Goal: Task Accomplishment & Management: Manage account settings

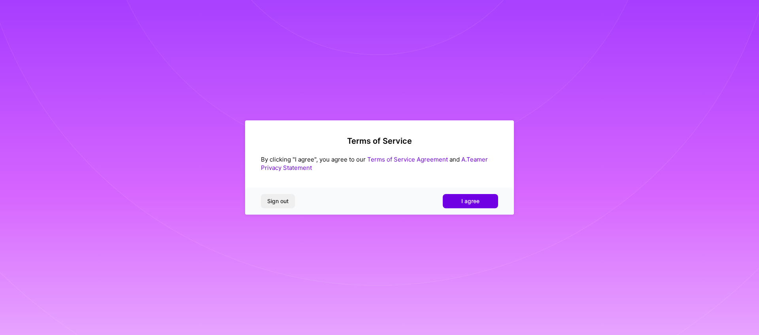
click at [465, 192] on div "Sign out I agree" at bounding box center [379, 200] width 269 height 27
click at [461, 206] on button "I agree" at bounding box center [470, 201] width 55 height 14
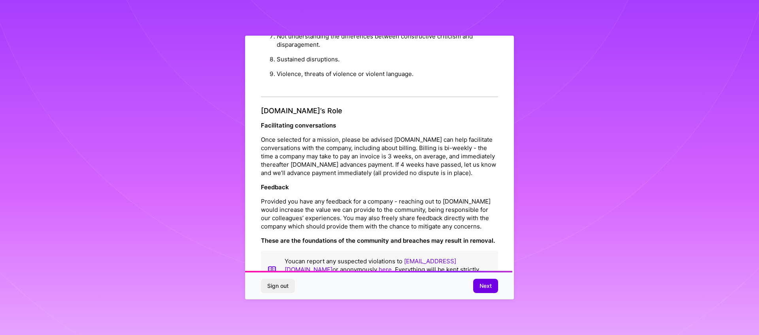
scroll to position [825, 0]
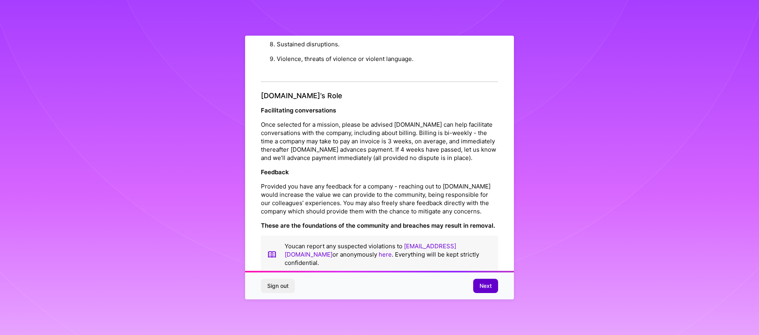
click at [482, 285] on span "Next" at bounding box center [486, 286] width 12 height 8
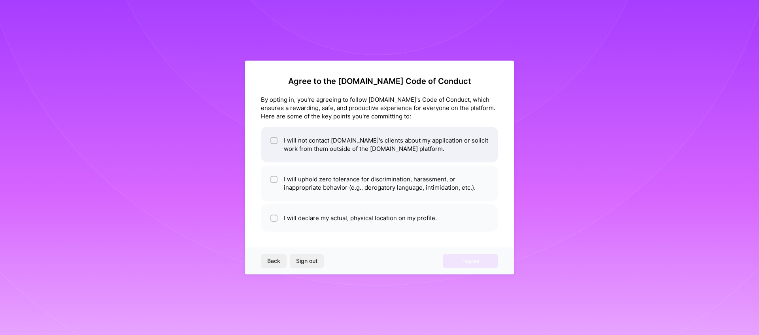
click at [276, 146] on span at bounding box center [273, 144] width 7 height 17
checkbox input "true"
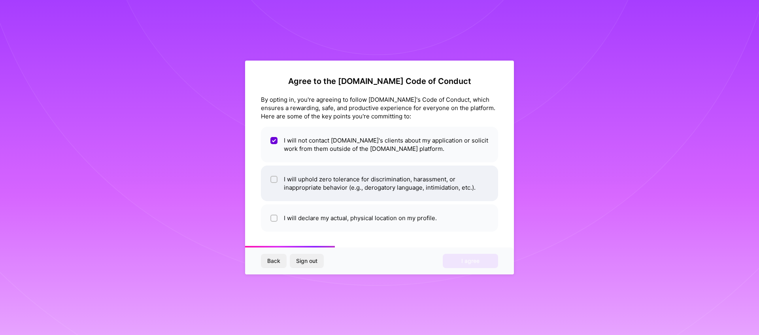
click at [278, 190] on li "I will uphold zero tolerance for discrimination, harassment, or inappropriate b…" at bounding box center [379, 183] width 237 height 36
checkbox input "true"
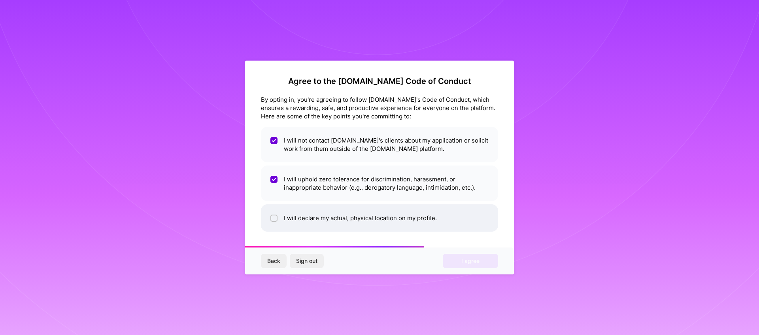
click at [287, 217] on li "I will declare my actual, physical location on my profile." at bounding box center [379, 217] width 237 height 27
checkbox input "true"
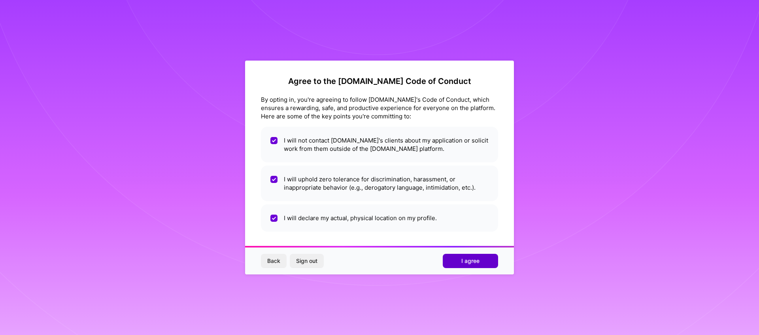
click at [473, 260] on span "I agree" at bounding box center [470, 261] width 18 height 8
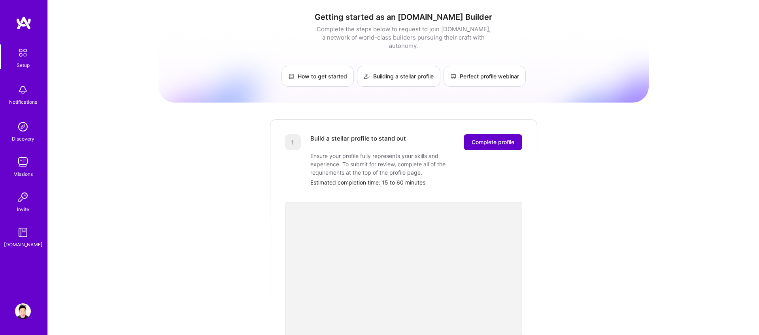
click at [508, 138] on span "Complete profile" at bounding box center [493, 142] width 43 height 8
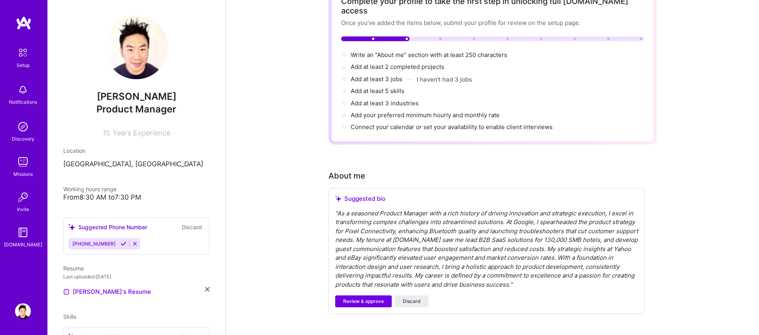
scroll to position [58, 0]
click at [373, 297] on span "Review & approve" at bounding box center [363, 300] width 41 height 7
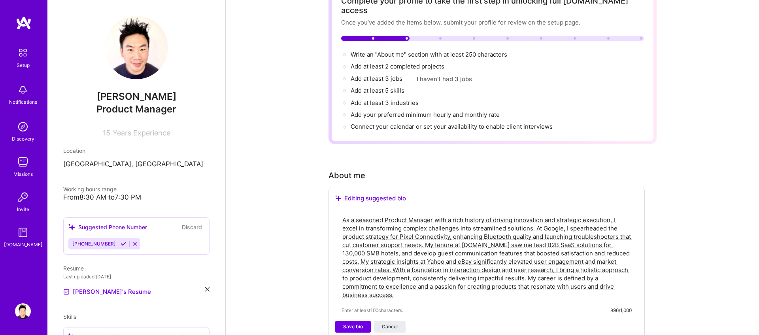
drag, startPoint x: 408, startPoint y: 286, endPoint x: 340, endPoint y: 206, distance: 105.0
click at [340, 208] on div "As a seasoned Product Manager with a rich history of driving innovation and str…" at bounding box center [486, 264] width 303 height 112
click at [343, 242] on textarea "As a seasoned Product Manager with a rich history of driving innovation and str…" at bounding box center [487, 257] width 290 height 85
paste textarea "I am a Product Manager focused on translating complex challenges into clear, im…"
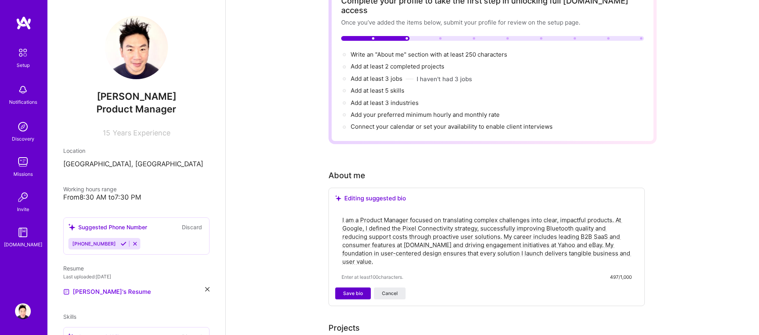
type textarea "I am a Product Manager focused on translating complex challenges into clear, im…"
click at [359, 289] on span "Save bio" at bounding box center [353, 292] width 20 height 7
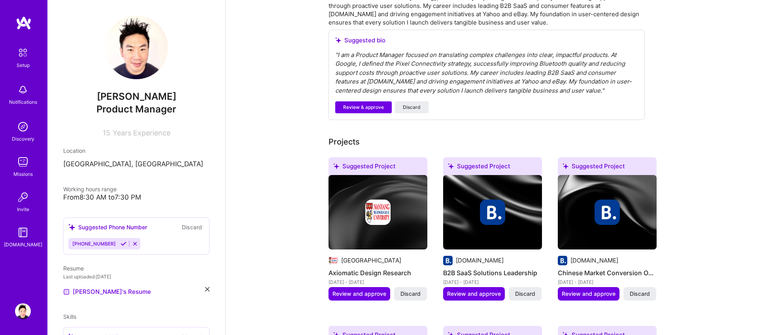
scroll to position [262, 0]
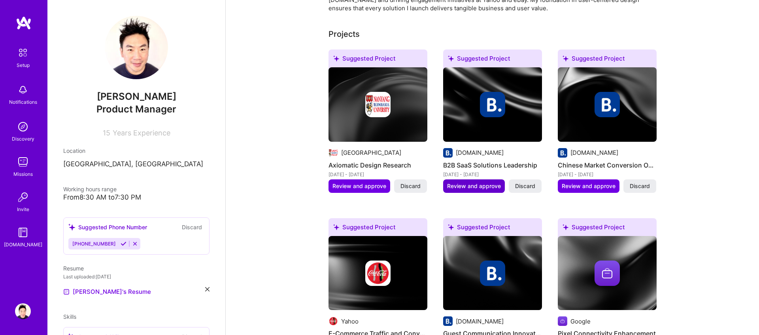
click at [482, 182] on span "Review and approve" at bounding box center [474, 186] width 54 height 8
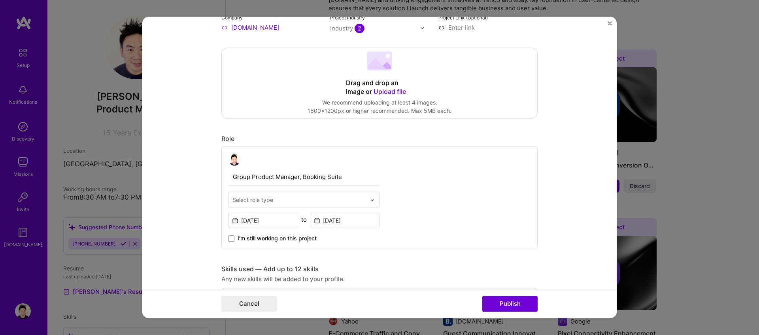
scroll to position [150, 0]
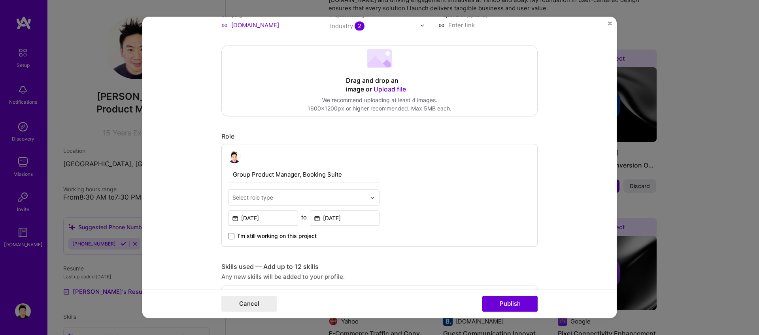
click at [290, 199] on input "text" at bounding box center [300, 197] width 134 height 8
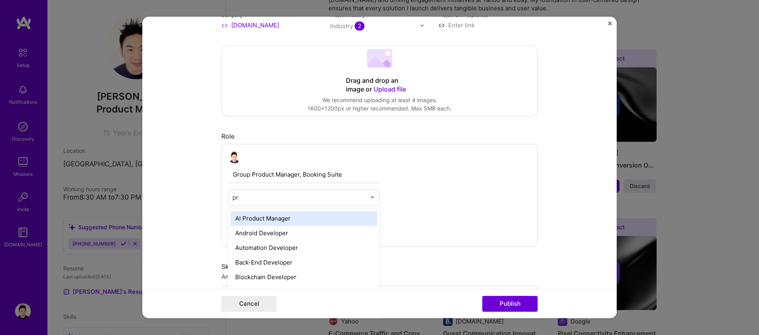
type input "pro"
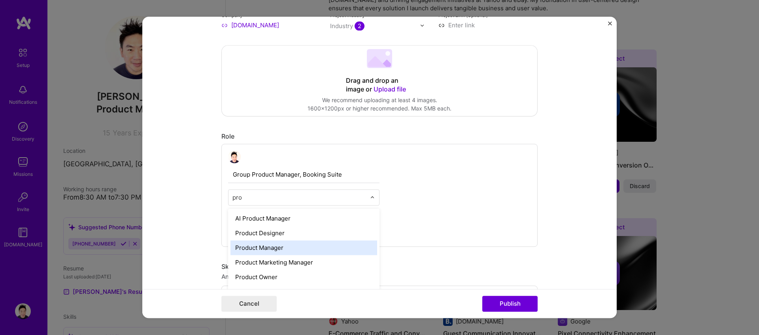
click at [287, 245] on div "Product Manager" at bounding box center [304, 247] width 147 height 15
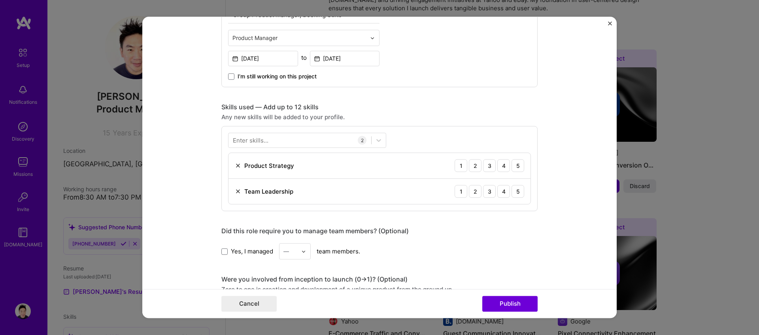
scroll to position [310, 0]
click at [505, 168] on div "4" at bounding box center [503, 164] width 13 height 13
click at [505, 188] on div "4" at bounding box center [503, 190] width 13 height 13
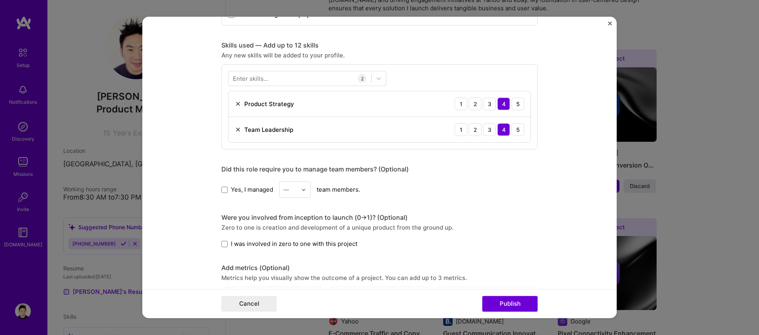
scroll to position [375, 0]
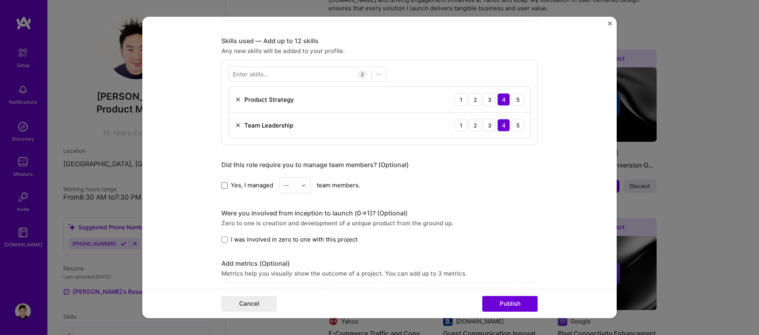
click at [223, 185] on span at bounding box center [224, 185] width 6 height 6
click at [0, 0] on input "Yes, I managed" at bounding box center [0, 0] width 0 height 0
click at [304, 185] on img at bounding box center [303, 185] width 5 height 5
click at [292, 265] on div "5" at bounding box center [295, 264] width 27 height 15
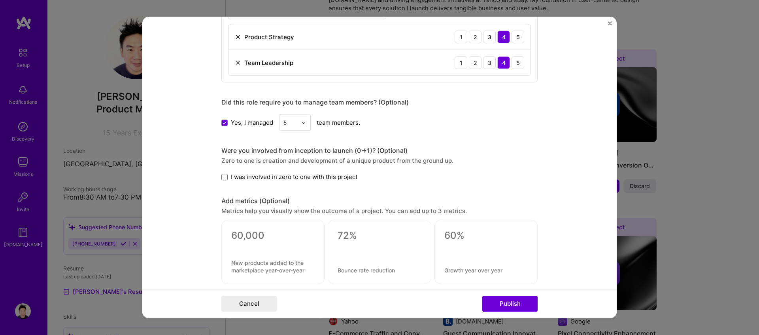
scroll to position [445, 0]
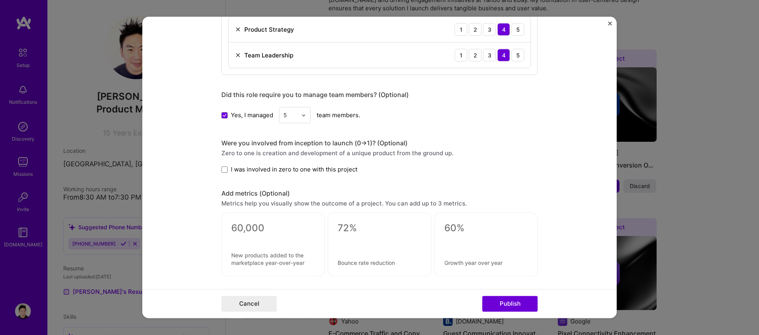
click at [304, 114] on img at bounding box center [303, 115] width 5 height 5
click at [296, 175] on div "4" at bounding box center [295, 179] width 27 height 15
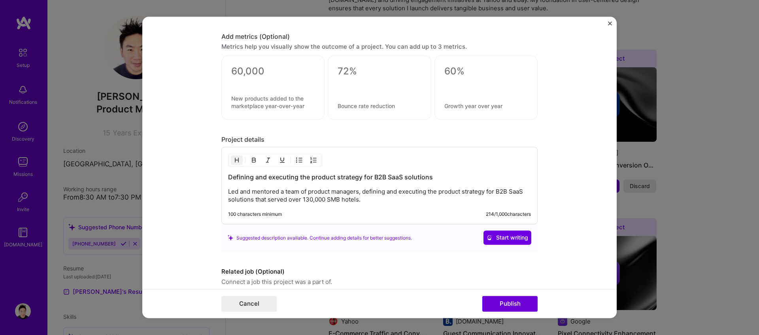
scroll to position [607, 0]
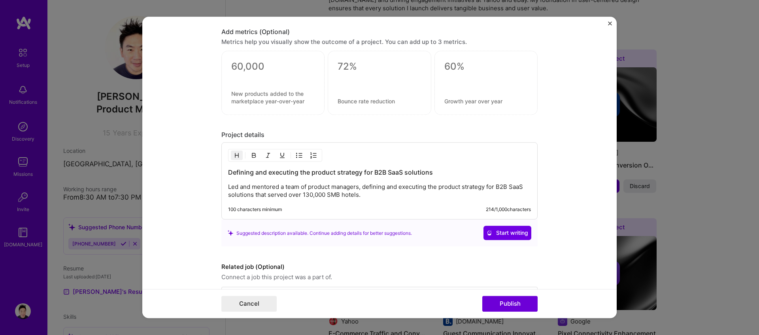
click at [252, 172] on h3 "Defining and executing the product strategy for B2B SaaS solutions" at bounding box center [379, 172] width 303 height 9
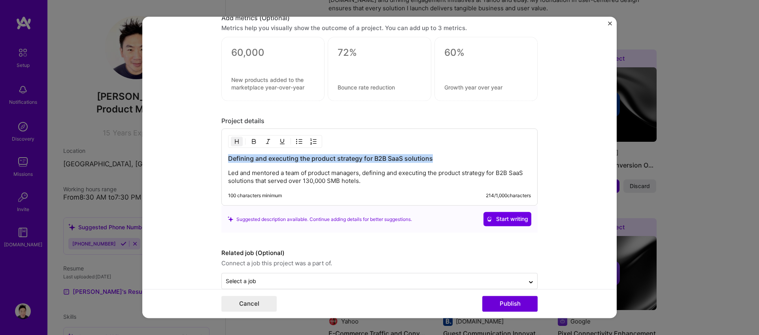
scroll to position [635, 0]
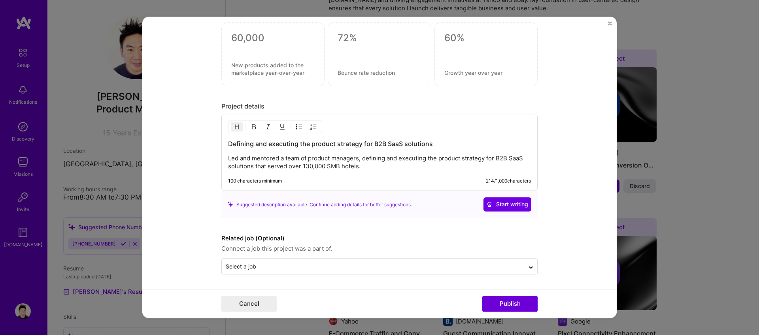
click at [272, 204] on div "Suggested description available. Continue adding details for better suggestions." at bounding box center [320, 204] width 184 height 8
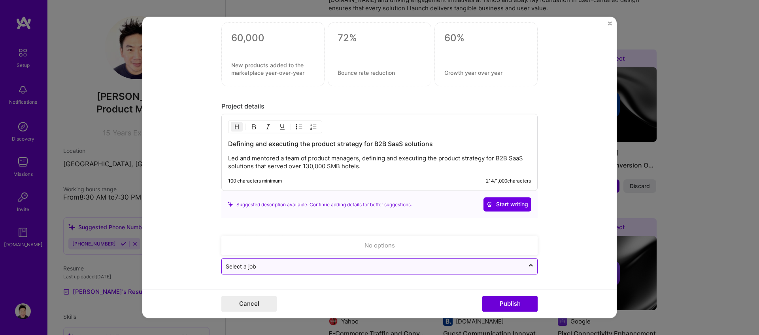
click at [477, 270] on input "text" at bounding box center [373, 266] width 295 height 8
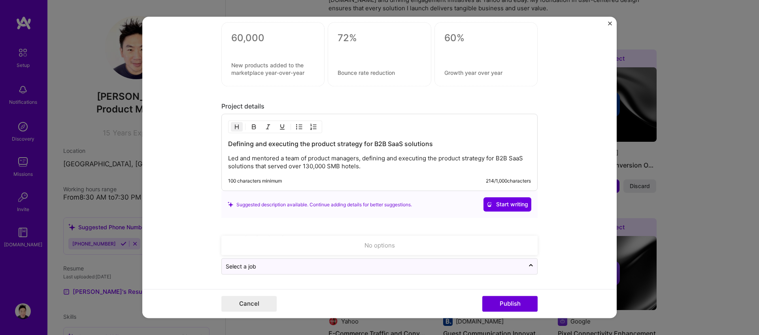
drag, startPoint x: 537, startPoint y: 287, endPoint x: 530, endPoint y: 292, distance: 8.7
click at [537, 288] on form "Editing suggested project This project is suggested based on your LinkedIn, res…" at bounding box center [379, 167] width 475 height 301
click at [520, 300] on button "Publish" at bounding box center [509, 304] width 55 height 16
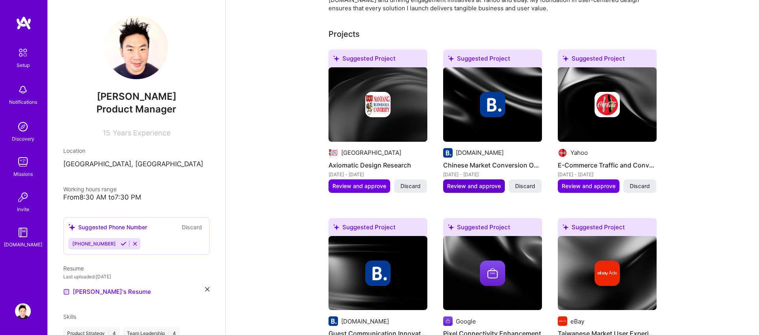
click at [475, 182] on span "Review and approve" at bounding box center [474, 186] width 54 height 8
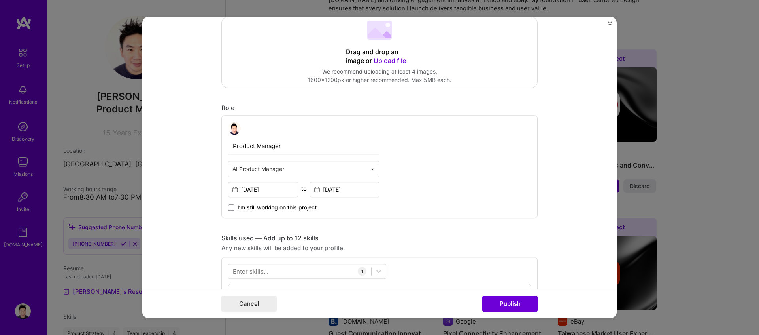
scroll to position [181, 0]
click at [344, 166] on input "text" at bounding box center [300, 166] width 134 height 8
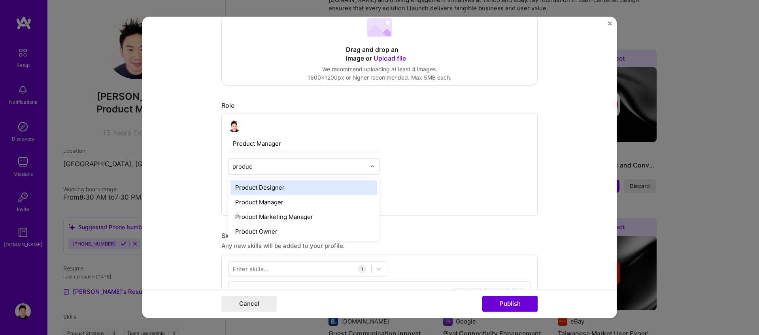
type input "product"
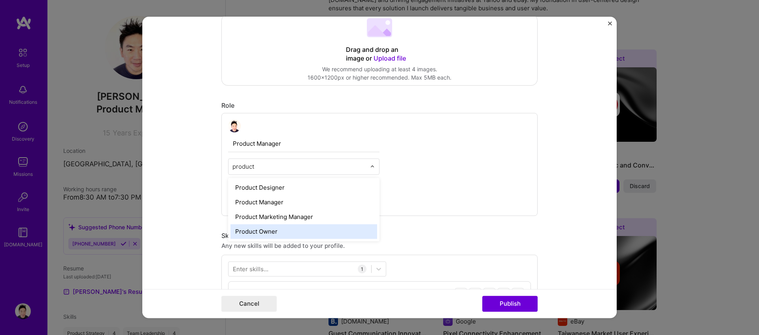
click at [248, 233] on div "Product Owner" at bounding box center [304, 231] width 147 height 15
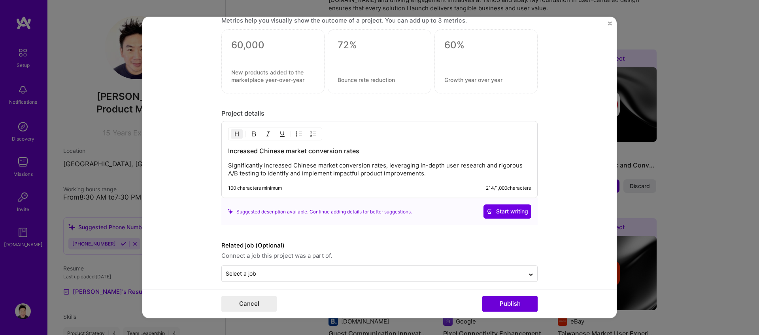
scroll to position [609, 0]
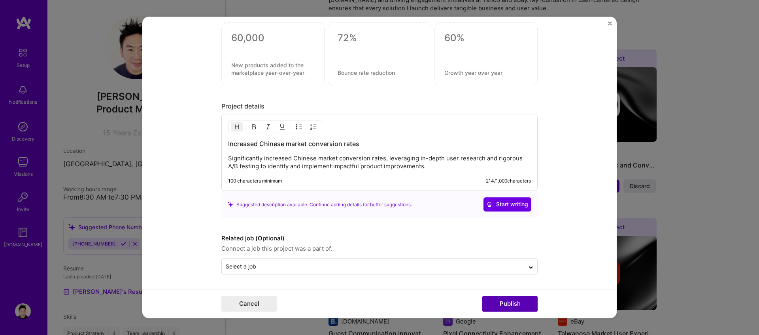
click at [507, 299] on button "Publish" at bounding box center [509, 304] width 55 height 16
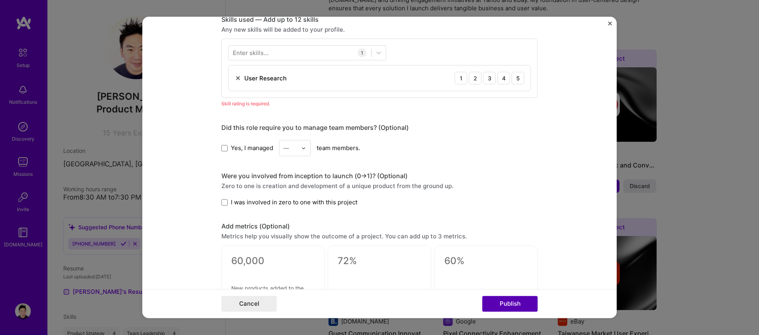
scroll to position [395, 0]
click at [501, 82] on div "4" at bounding box center [503, 79] width 13 height 13
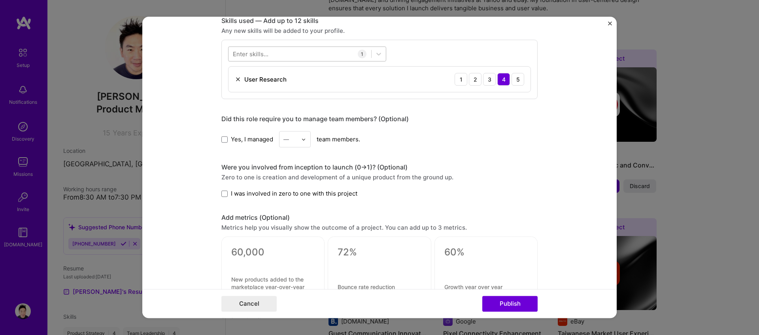
click at [271, 54] on div at bounding box center [300, 53] width 143 height 13
click at [251, 89] on div "Agile" at bounding box center [307, 86] width 149 height 8
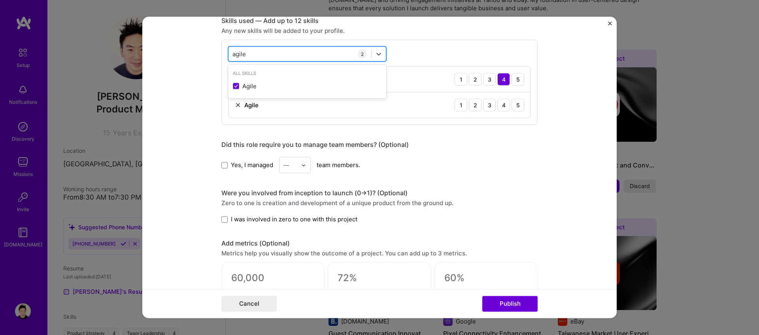
click at [266, 53] on div "agile agile" at bounding box center [300, 53] width 143 height 13
drag, startPoint x: 253, startPoint y: 85, endPoint x: 257, endPoint y: 89, distance: 5.9
click at [253, 85] on div "Scrum" at bounding box center [307, 86] width 149 height 8
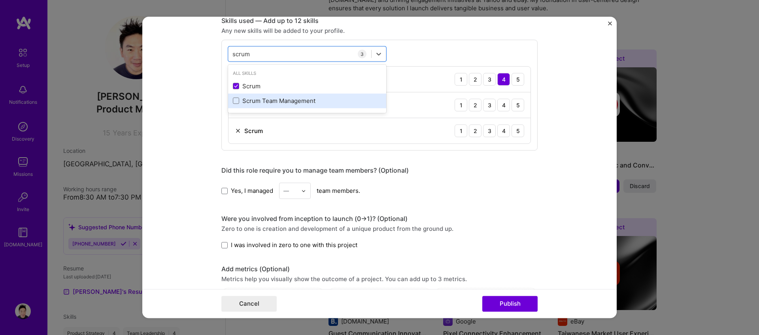
click at [273, 104] on div "Scrum Team Management" at bounding box center [307, 100] width 149 height 8
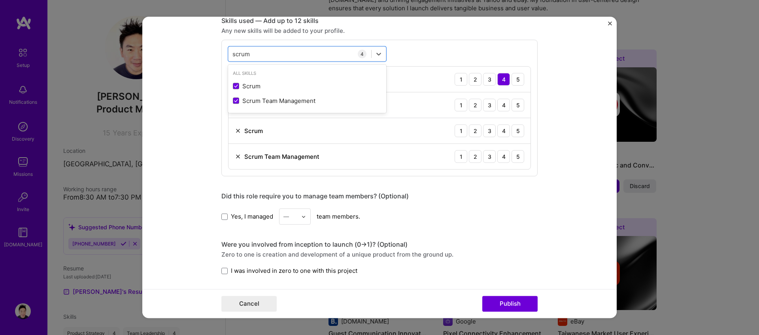
type input "scrum"
click at [514, 201] on div "Did this role require you to manage team members? (Optional) Yes, I managed — t…" at bounding box center [379, 208] width 316 height 32
drag, startPoint x: 520, startPoint y: 303, endPoint x: 516, endPoint y: 172, distance: 130.6
click at [516, 173] on form "Editing suggested project This project is suggested based on your LinkedIn, res…" at bounding box center [379, 167] width 475 height 301
click at [505, 102] on div "4" at bounding box center [503, 104] width 13 height 13
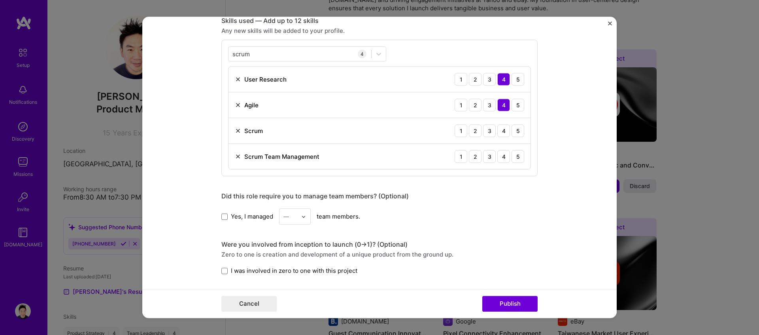
click at [506, 121] on div "[DEMOGRAPHIC_DATA] 1 2 3 4 5" at bounding box center [380, 131] width 302 height 26
drag, startPoint x: 505, startPoint y: 132, endPoint x: 504, endPoint y: 153, distance: 21.4
click at [505, 133] on div "4" at bounding box center [503, 130] width 13 height 13
drag, startPoint x: 504, startPoint y: 154, endPoint x: 516, endPoint y: 251, distance: 97.3
click at [504, 154] on div "4" at bounding box center [503, 156] width 13 height 13
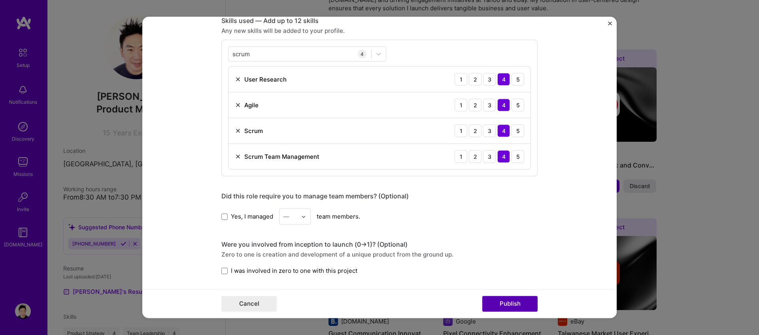
click at [517, 300] on button "Publish" at bounding box center [509, 304] width 55 height 16
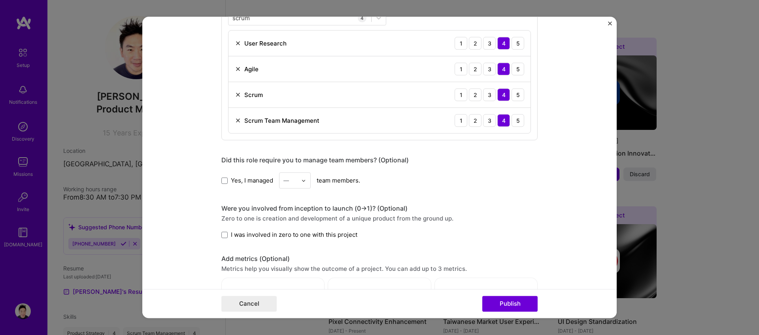
scroll to position [359, 0]
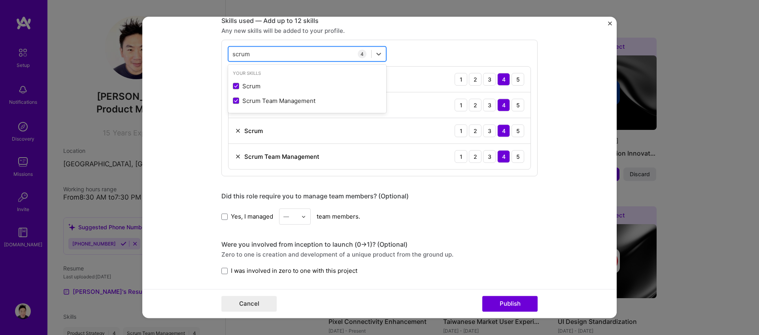
click at [307, 55] on div "scrum scrum" at bounding box center [300, 53] width 143 height 13
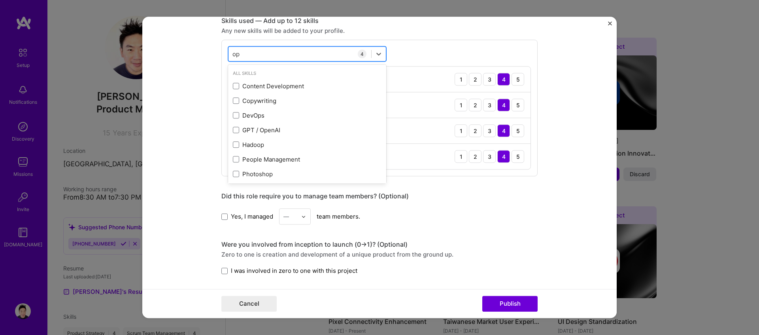
type input "opt"
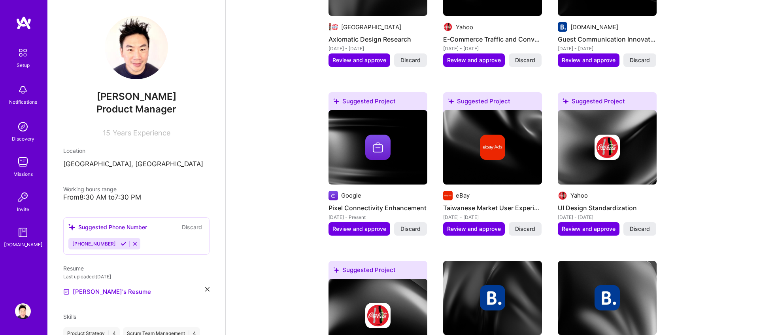
scroll to position [367, 0]
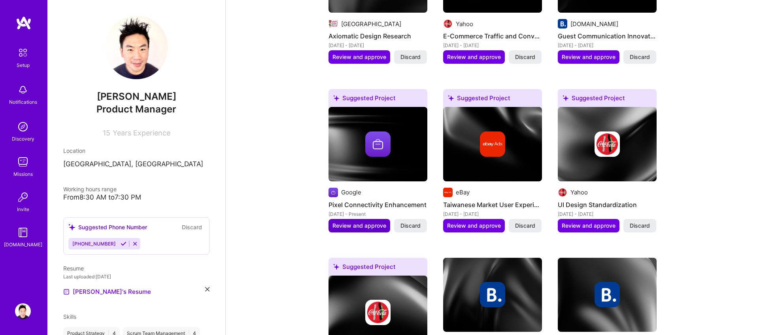
click at [360, 221] on span "Review and approve" at bounding box center [360, 225] width 54 height 8
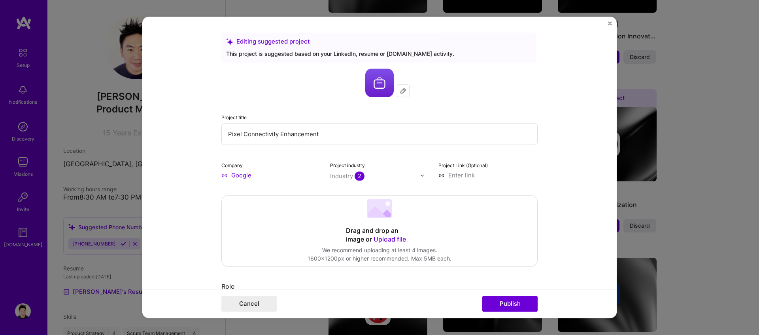
drag, startPoint x: 280, startPoint y: 133, endPoint x: 322, endPoint y: 133, distance: 42.3
click at [322, 133] on input "Pixel Connectivity Enhancement" at bounding box center [379, 134] width 316 height 22
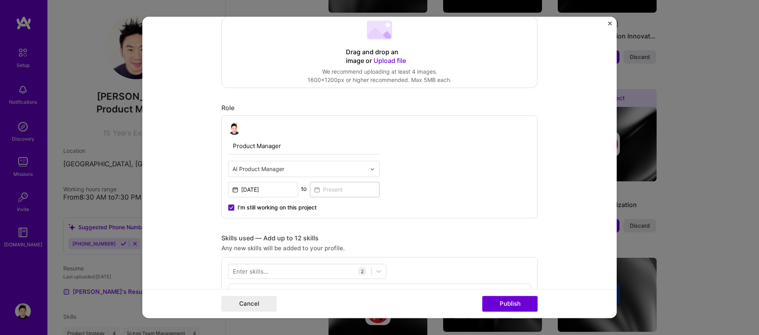
scroll to position [184, 0]
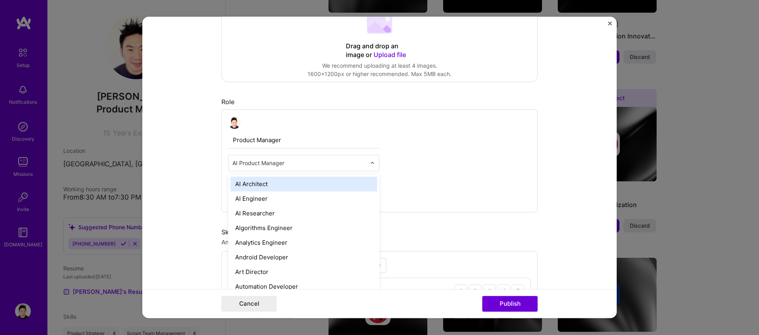
click at [299, 163] on input "text" at bounding box center [300, 163] width 134 height 8
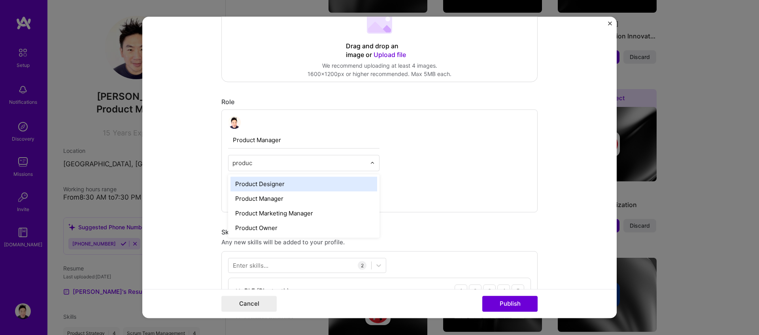
type input "product"
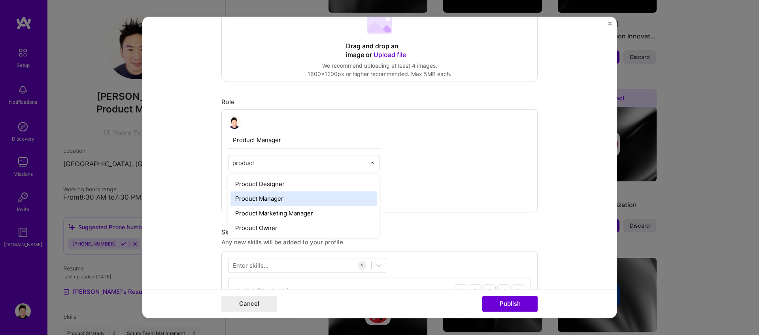
click at [284, 197] on div "Product Manager" at bounding box center [304, 198] width 147 height 15
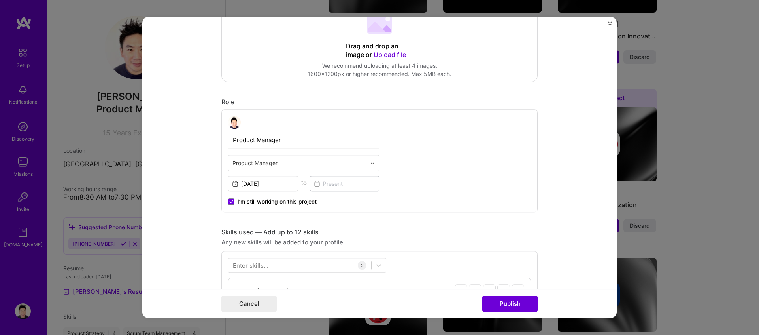
click at [422, 221] on div "Editing suggested project This project is suggested based on your LinkedIn, res…" at bounding box center [379, 298] width 316 height 900
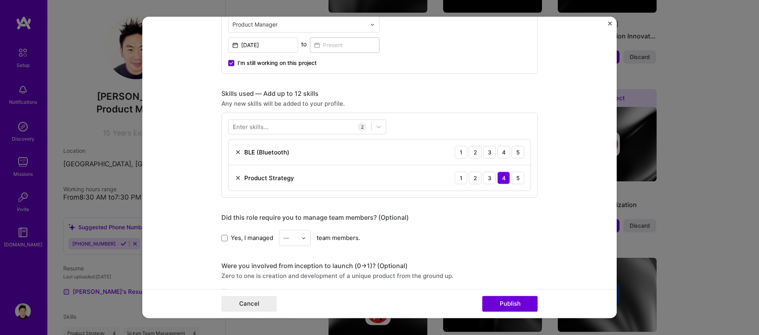
scroll to position [323, 0]
click at [486, 150] on div "3" at bounding box center [489, 151] width 13 height 13
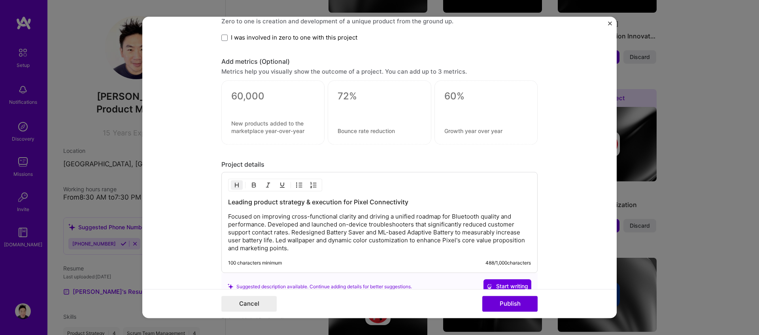
scroll to position [586, 0]
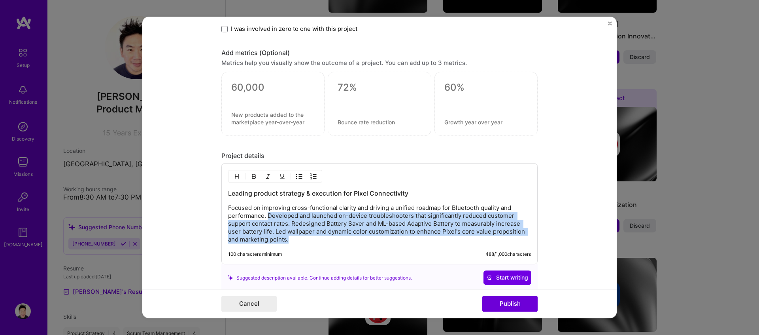
drag, startPoint x: 268, startPoint y: 216, endPoint x: 338, endPoint y: 247, distance: 76.3
click at [338, 247] on div "Leading product strategy & execution for Pixel Connectivity Focused on improvin…" at bounding box center [379, 213] width 316 height 101
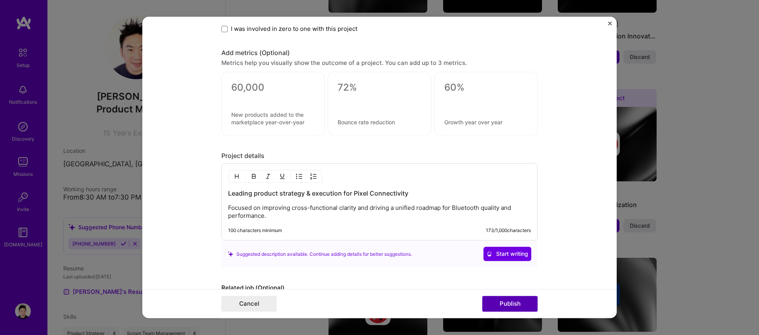
click at [517, 299] on button "Publish" at bounding box center [509, 304] width 55 height 16
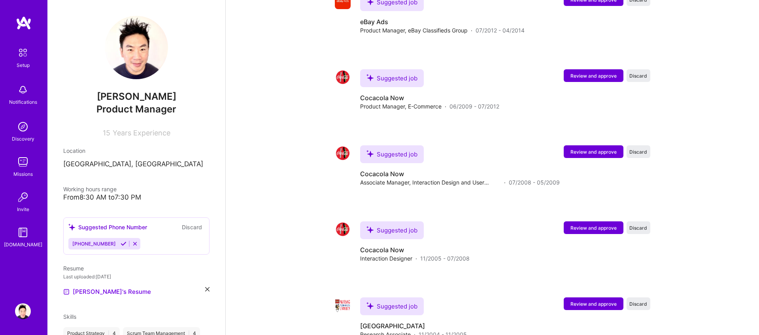
scroll to position [1124, 0]
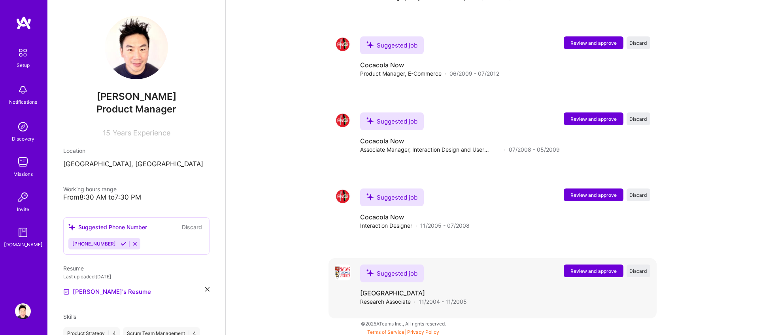
click at [581, 267] on span "Review and approve" at bounding box center [594, 270] width 46 height 7
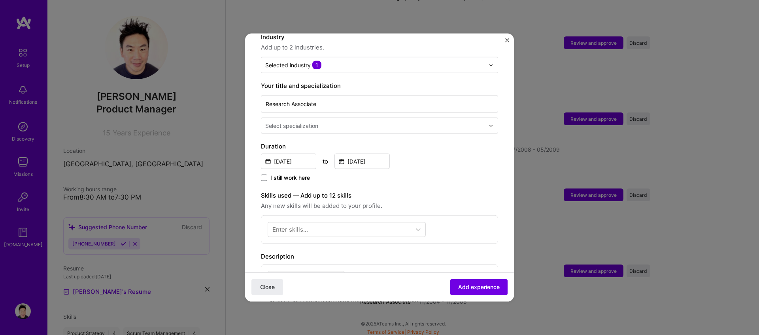
scroll to position [124, 0]
click at [328, 224] on div at bounding box center [339, 230] width 143 height 13
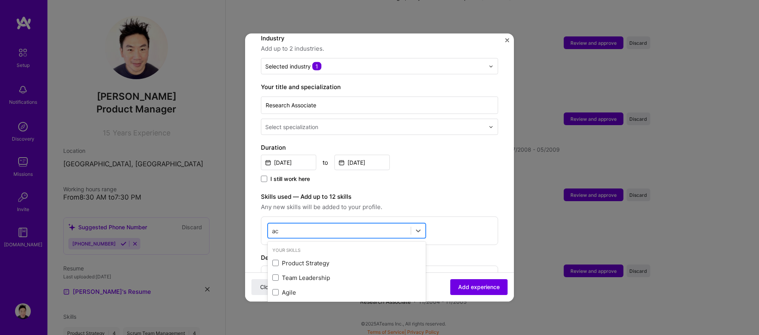
type input "aca"
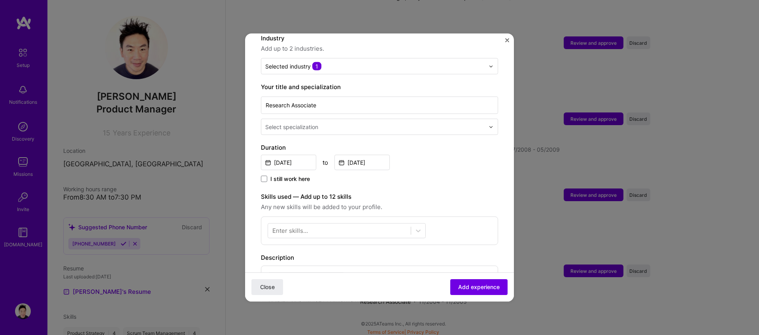
click at [478, 175] on div "I still work here" at bounding box center [379, 179] width 237 height 9
click at [479, 62] on input "text" at bounding box center [374, 66] width 219 height 8
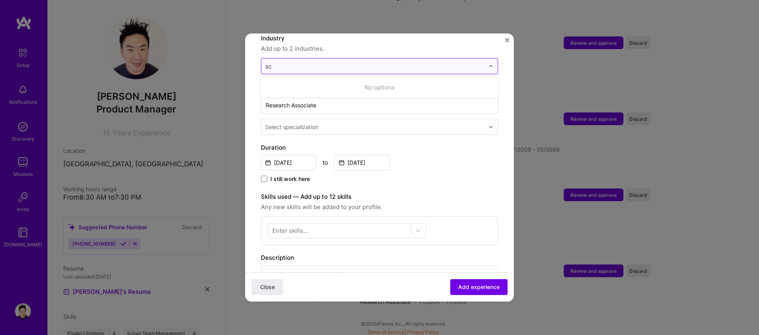
type input "s"
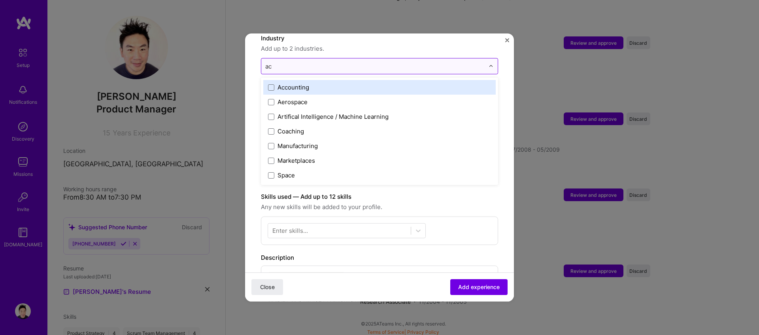
type input "a"
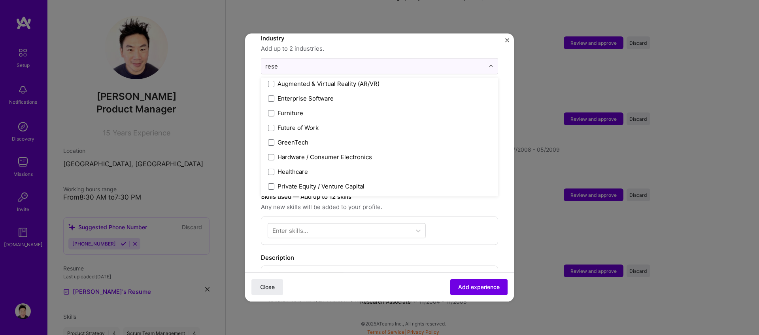
scroll to position [0, 0]
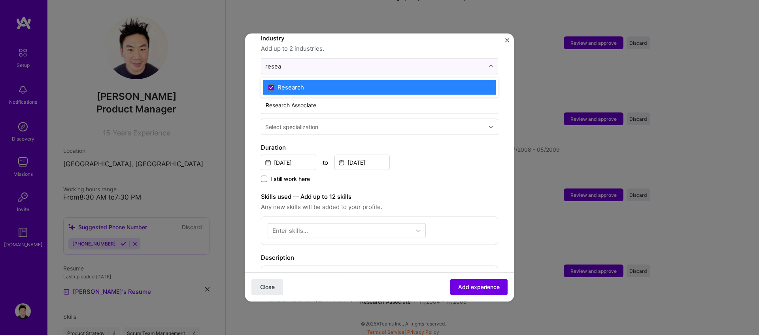
type input "resear"
click at [399, 83] on label "Research" at bounding box center [379, 87] width 223 height 8
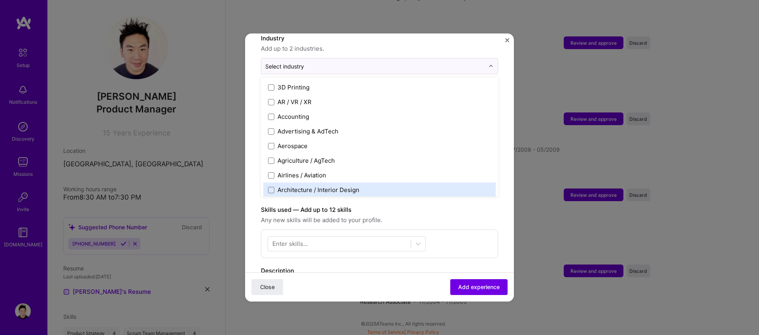
click at [464, 206] on label "Skills used — Add up to 12 skills" at bounding box center [379, 209] width 237 height 9
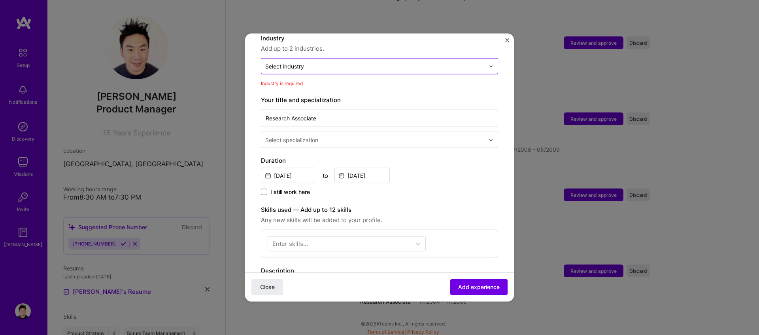
click at [360, 62] on input "text" at bounding box center [374, 66] width 219 height 8
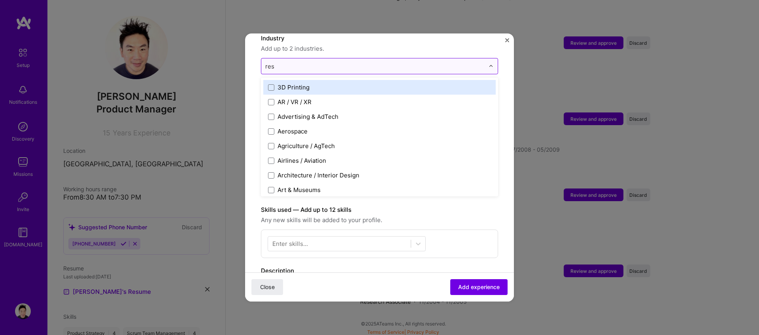
type input "rese"
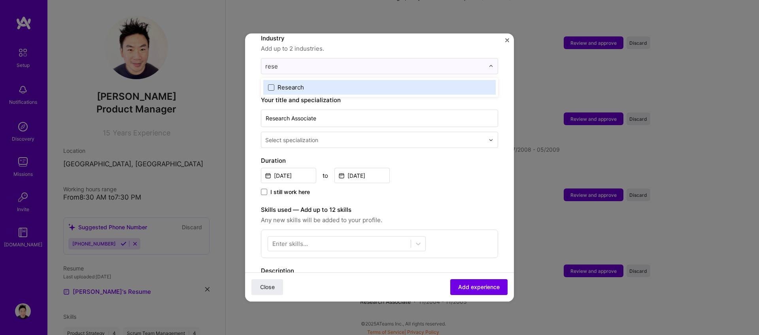
click at [271, 84] on span at bounding box center [271, 87] width 6 height 6
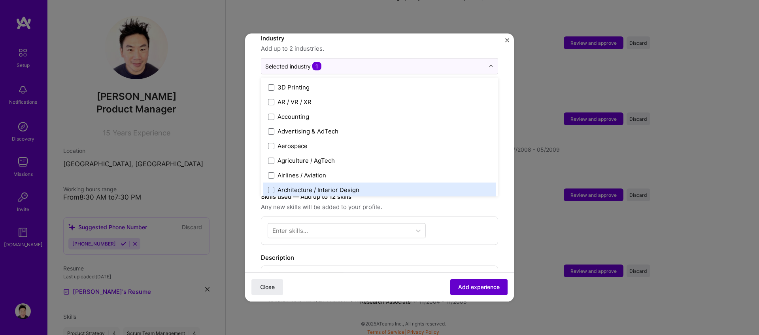
click at [490, 282] on button "Add experience" at bounding box center [478, 287] width 57 height 16
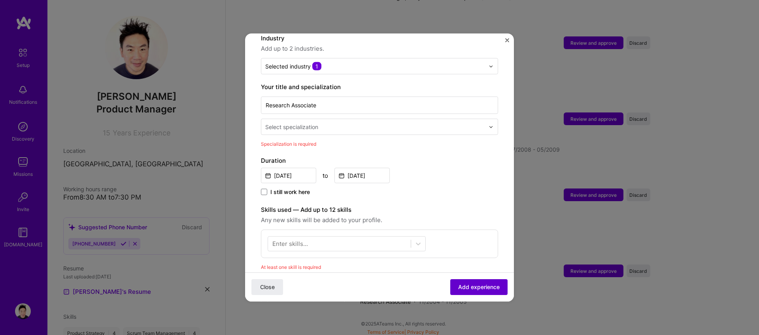
scroll to position [164, 0]
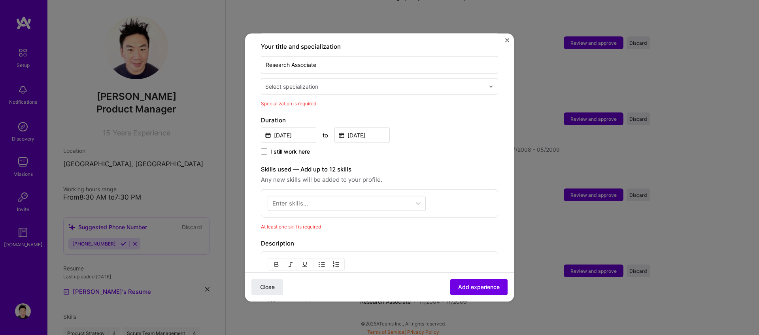
click at [360, 82] on input "text" at bounding box center [375, 86] width 221 height 8
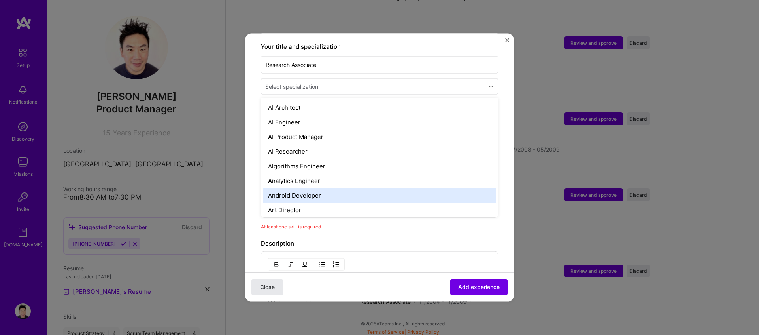
click at [276, 281] on button "Close" at bounding box center [268, 287] width 32 height 16
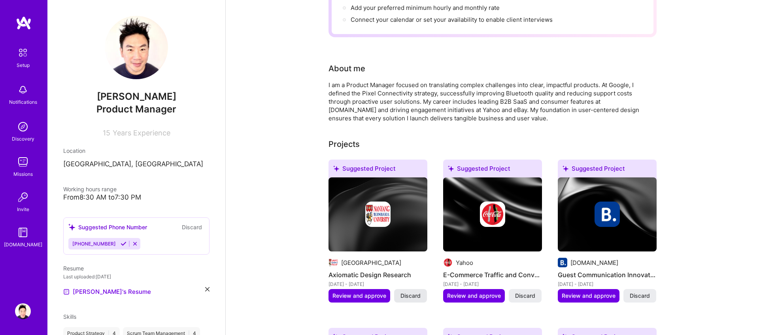
scroll to position [131, 0]
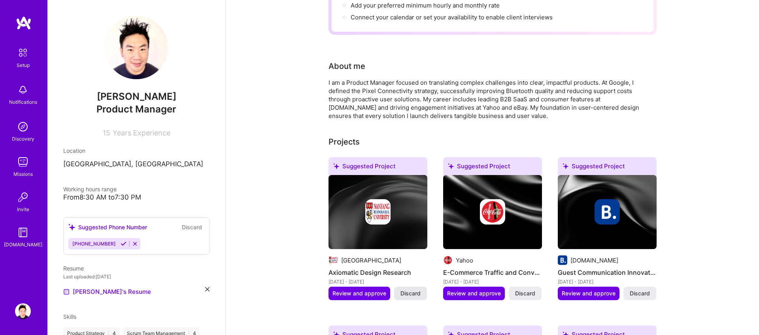
click at [408, 289] on span "Discard" at bounding box center [411, 293] width 20 height 8
click at [526, 289] on span "Discard" at bounding box center [525, 293] width 20 height 8
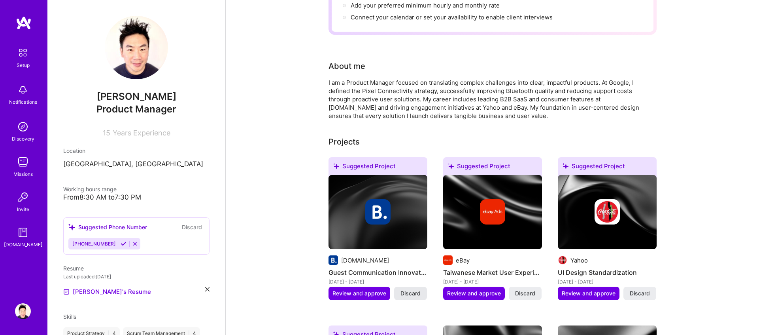
click at [401, 289] on span "Discard" at bounding box center [411, 293] width 20 height 8
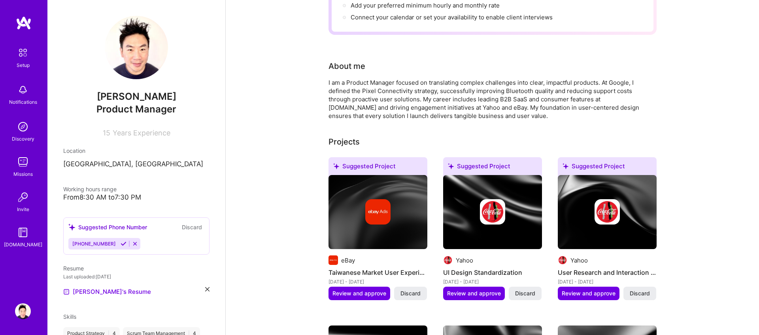
click at [401, 289] on span "Discard" at bounding box center [411, 293] width 20 height 8
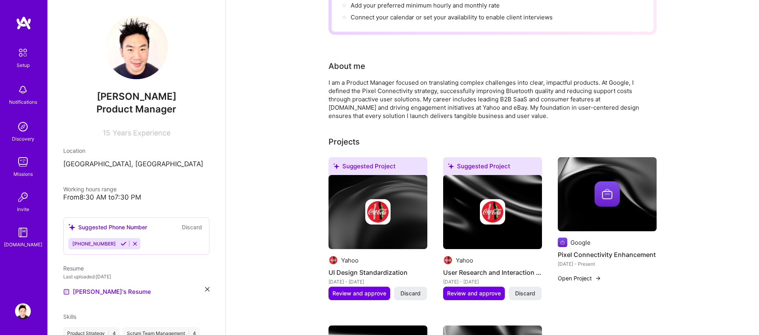
click at [401, 289] on span "Discard" at bounding box center [411, 293] width 20 height 8
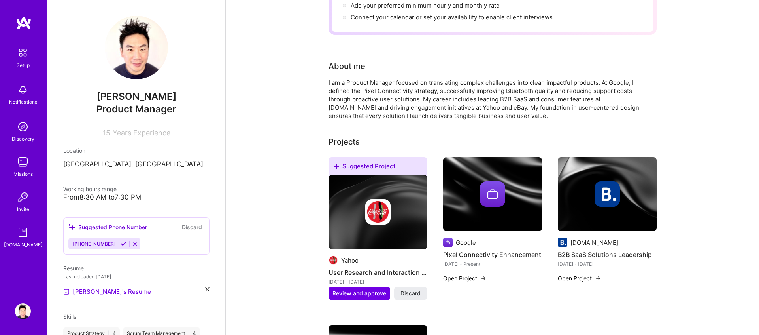
click at [401, 289] on span "Discard" at bounding box center [411, 293] width 20 height 8
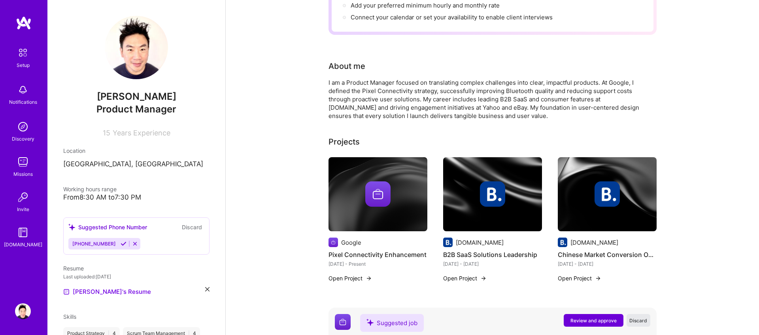
click at [630, 317] on span "Discard" at bounding box center [639, 320] width 18 height 7
click at [366, 275] on img at bounding box center [369, 278] width 6 height 6
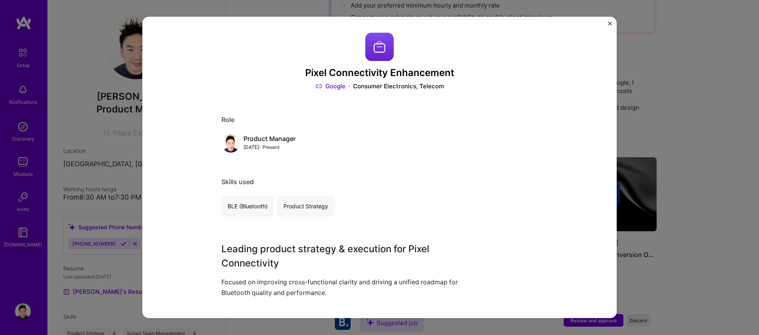
scroll to position [197, 0]
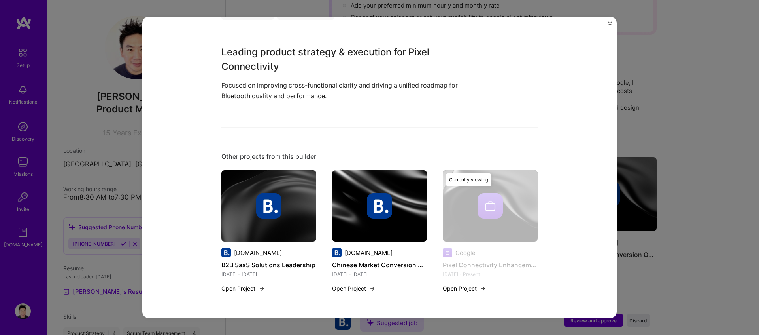
drag, startPoint x: 610, startPoint y: 24, endPoint x: 556, endPoint y: 123, distance: 113.1
click at [610, 24] on img "Close" at bounding box center [610, 23] width 4 height 4
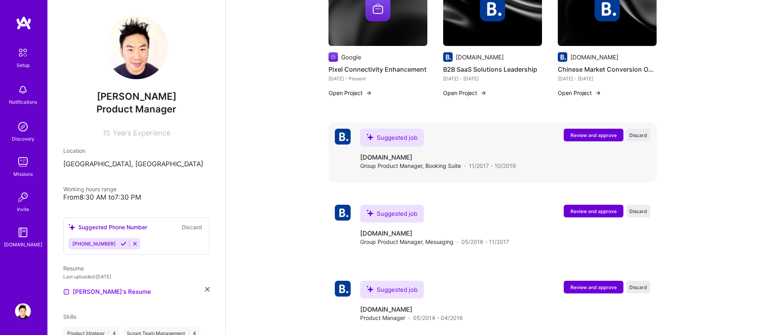
scroll to position [319, 0]
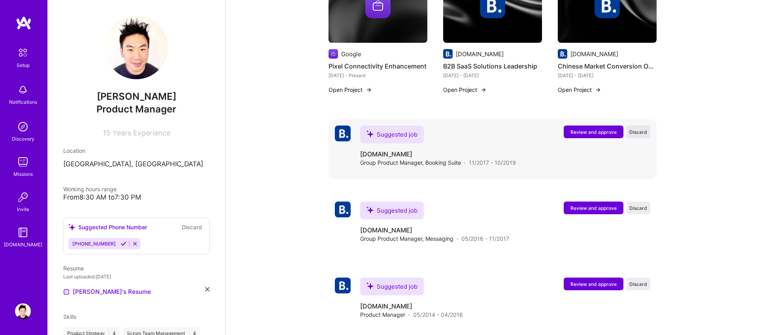
click at [634, 129] on span "Discard" at bounding box center [639, 132] width 18 height 7
click at [634, 125] on div "Loading... Loading" at bounding box center [607, 131] width 87 height 13
click at [634, 129] on span "Discard" at bounding box center [639, 132] width 18 height 7
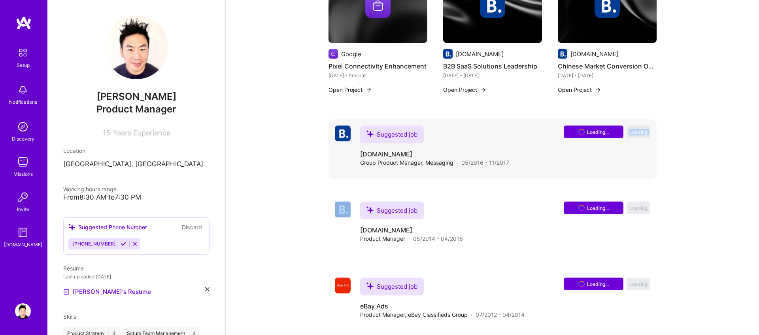
click at [634, 125] on div "Loading... Loading" at bounding box center [607, 131] width 87 height 13
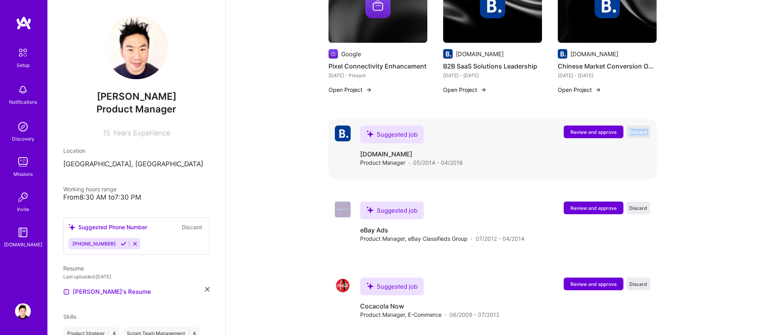
click at [634, 129] on span "Discard" at bounding box center [639, 132] width 18 height 7
click at [634, 125] on div "Loading... Loading" at bounding box center [607, 131] width 87 height 13
click at [634, 129] on span "Discard" at bounding box center [639, 132] width 18 height 7
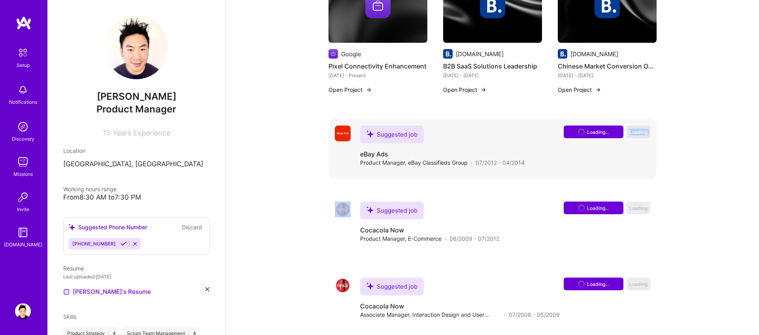
click at [634, 125] on div "Loading... Loading" at bounding box center [607, 131] width 87 height 13
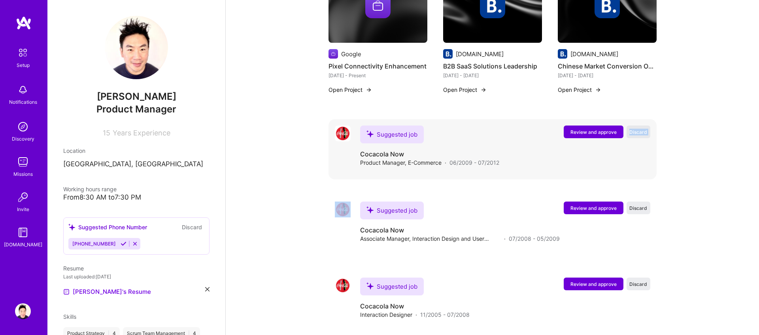
click at [634, 129] on span "Discard" at bounding box center [639, 132] width 18 height 7
click at [634, 125] on div "Review and approve Discard" at bounding box center [607, 131] width 87 height 13
click at [634, 129] on span "Discard" at bounding box center [639, 132] width 18 height 7
click at [634, 125] on div "Loading... Loading" at bounding box center [607, 131] width 87 height 13
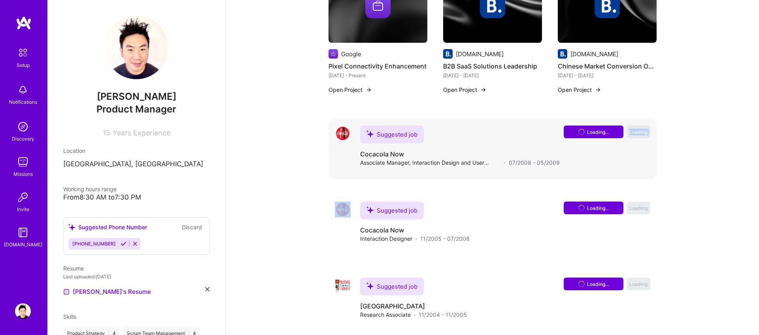
click at [634, 125] on div "Loading... Loading" at bounding box center [607, 131] width 87 height 13
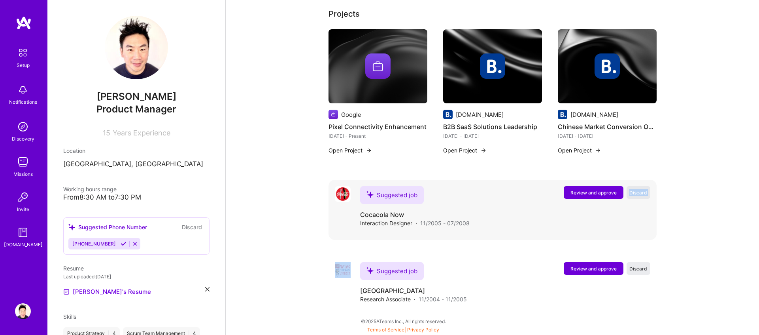
scroll to position [249, 0]
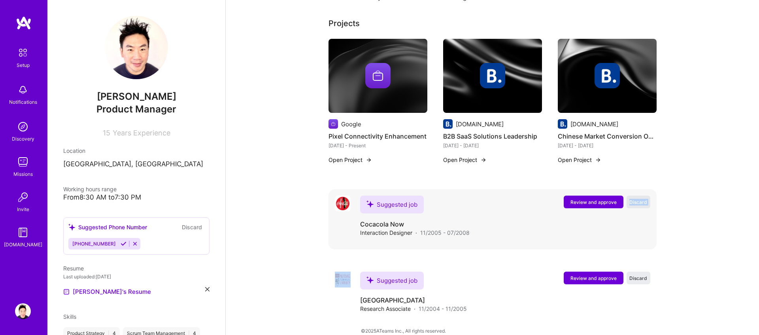
click at [639, 199] on span "Discard" at bounding box center [639, 202] width 18 height 7
click at [639, 195] on div "Loading... Loading" at bounding box center [607, 201] width 87 height 13
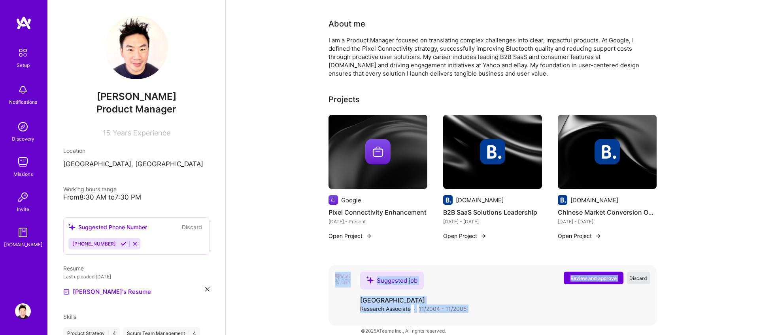
click at [637, 274] on span "Discard" at bounding box center [639, 277] width 18 height 7
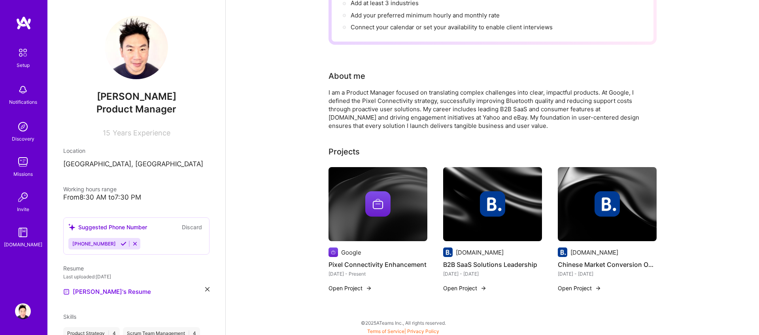
scroll to position [113, 0]
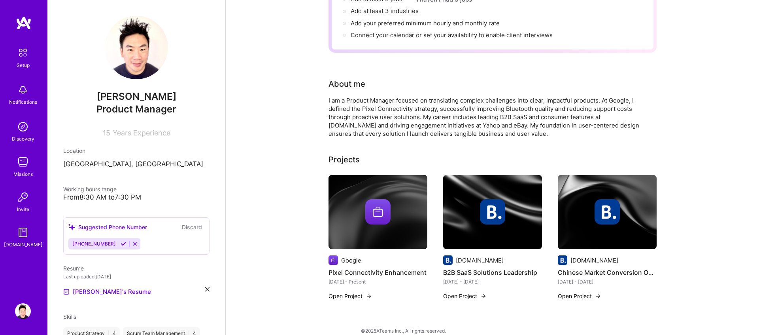
click at [376, 218] on img at bounding box center [378, 212] width 99 height 74
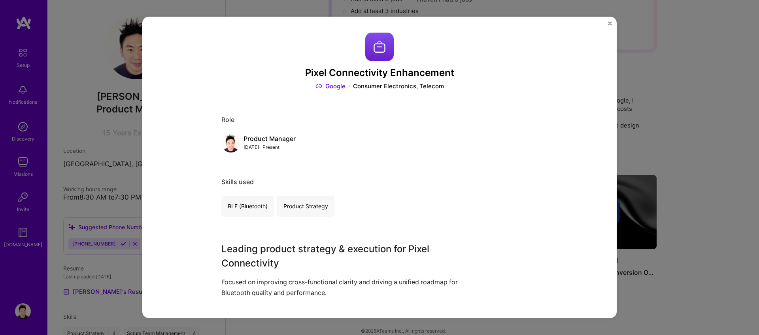
click at [609, 21] on div "Pixel Connectivity Enhancement Google Consumer Electronics, Telecom Role Produc…" at bounding box center [379, 167] width 475 height 301
drag, startPoint x: 611, startPoint y: 23, endPoint x: 542, endPoint y: 74, distance: 85.4
click at [611, 23] on img "Close" at bounding box center [610, 23] width 4 height 4
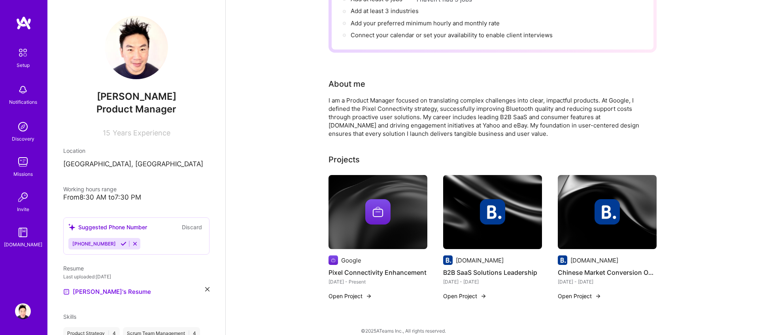
click at [357, 291] on button "Open Project" at bounding box center [351, 295] width 44 height 8
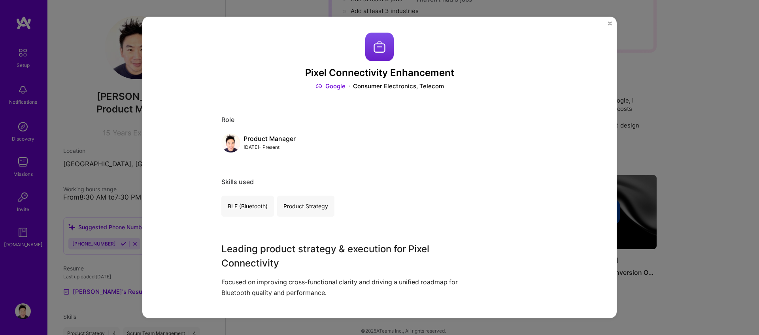
scroll to position [197, 0]
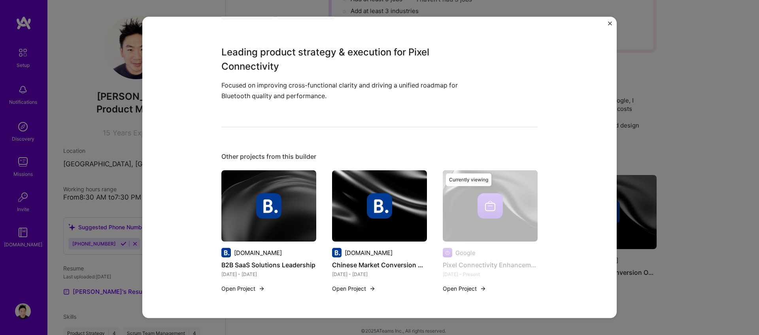
click at [456, 287] on button "Open Project" at bounding box center [465, 288] width 44 height 8
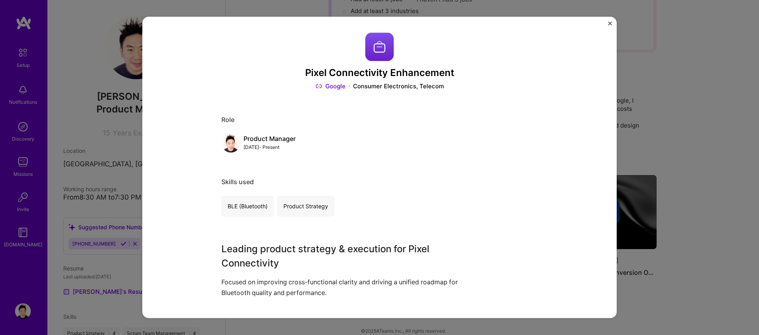
click at [609, 21] on img "Close" at bounding box center [610, 23] width 4 height 4
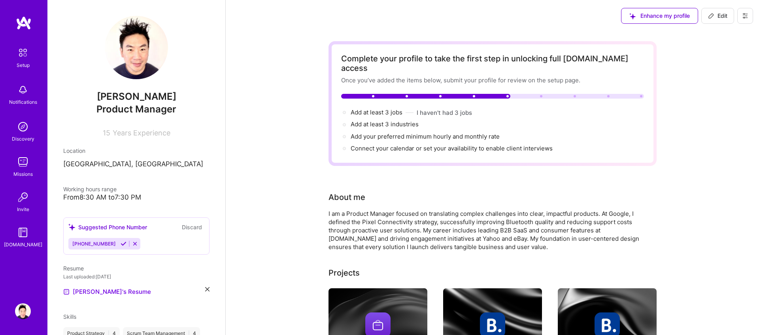
click at [712, 15] on icon at bounding box center [711, 16] width 6 height 6
select select "US"
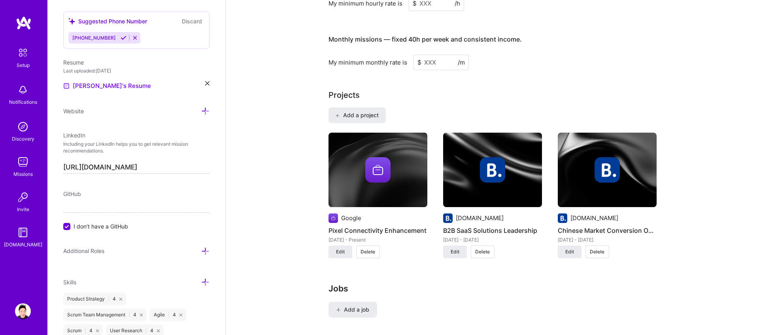
scroll to position [545, 0]
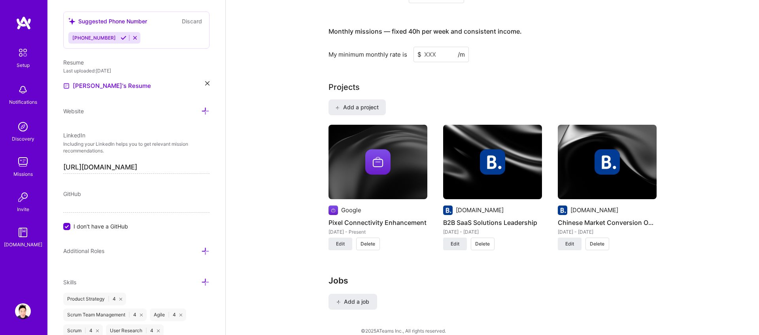
click at [357, 237] on button "Delete" at bounding box center [368, 243] width 24 height 13
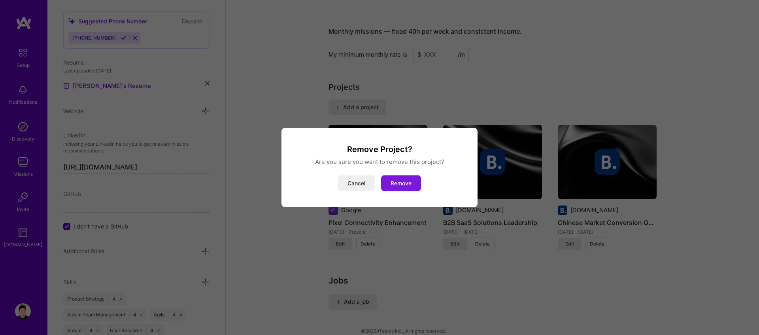
click at [397, 180] on button "Remove" at bounding box center [401, 183] width 40 height 16
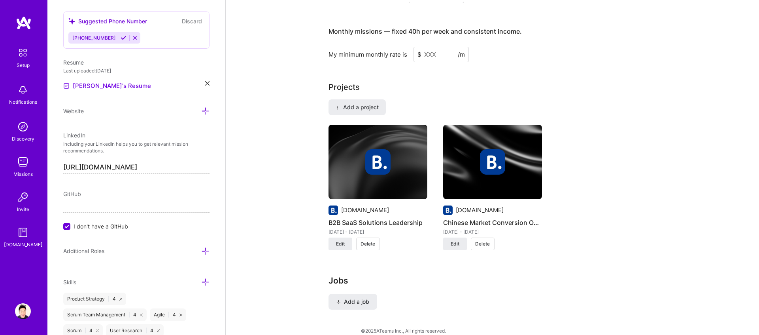
click at [373, 240] on span "Delete" at bounding box center [368, 243] width 15 height 7
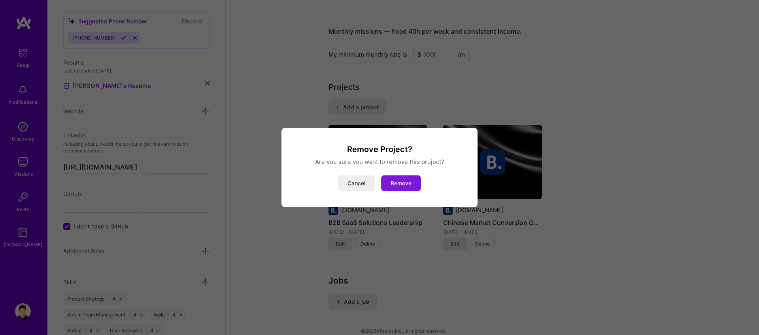
click at [405, 183] on button "Remove" at bounding box center [401, 183] width 40 height 16
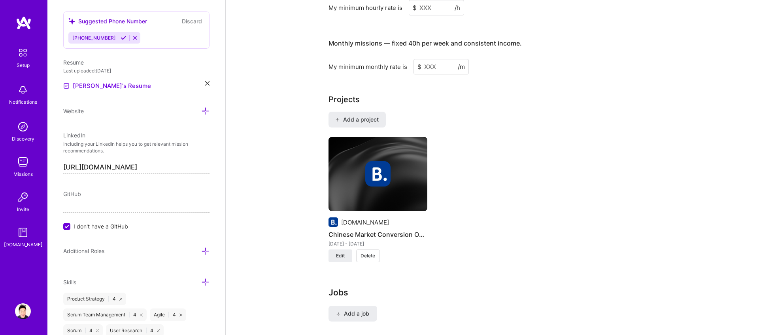
click at [373, 252] on span "Delete" at bounding box center [368, 255] width 15 height 7
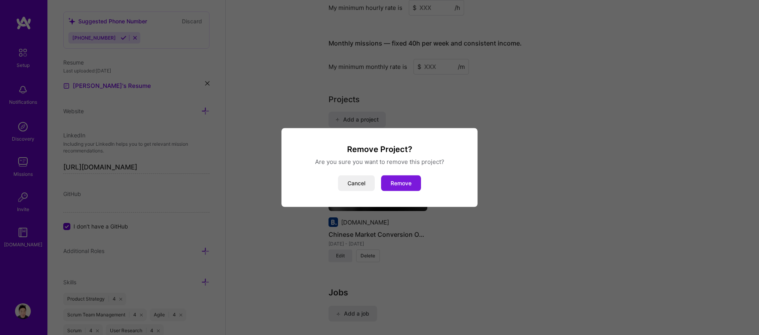
click at [410, 180] on button "Remove" at bounding box center [401, 183] width 40 height 16
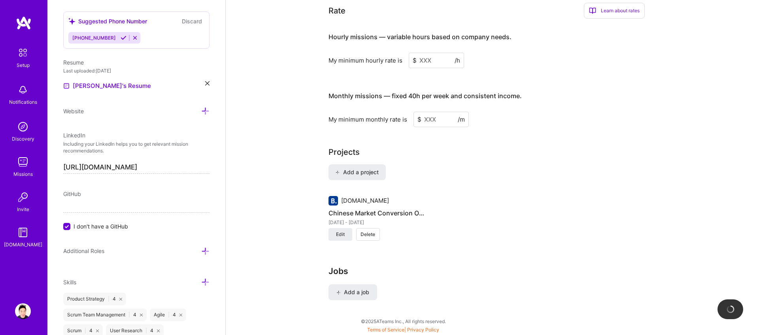
scroll to position [457, 0]
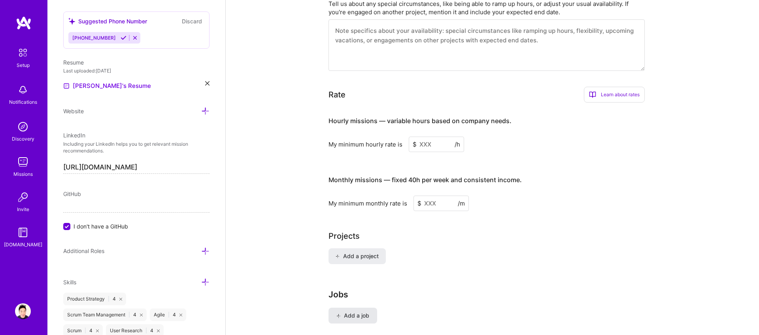
click at [357, 311] on span "Add a job" at bounding box center [353, 315] width 33 height 8
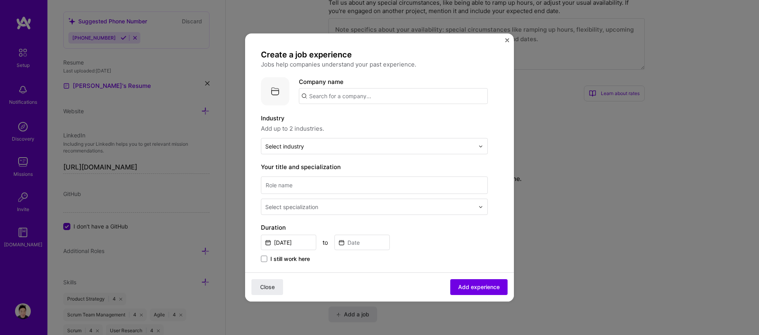
click at [320, 96] on input "text" at bounding box center [393, 96] width 189 height 16
click at [509, 41] on img "Close" at bounding box center [507, 40] width 4 height 4
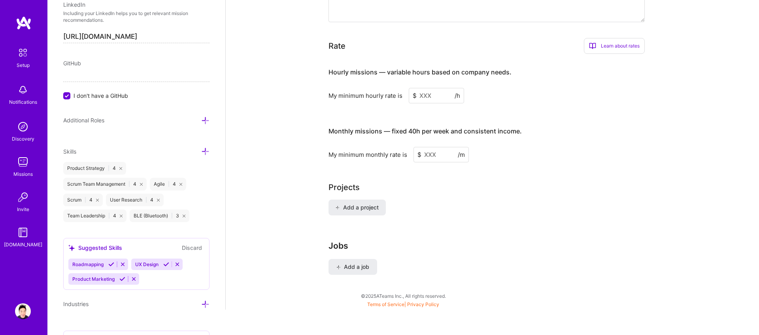
scroll to position [484, 0]
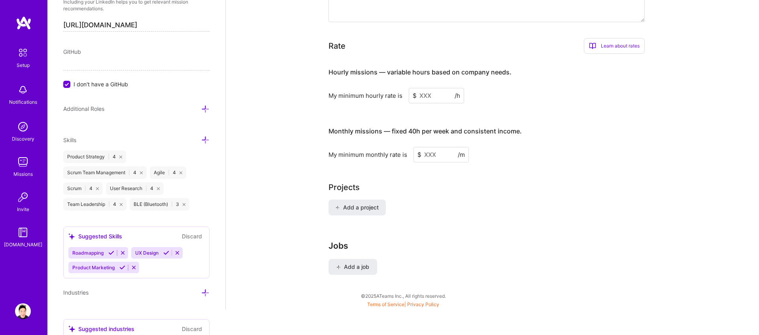
click at [184, 204] on icon at bounding box center [184, 204] width 3 height 3
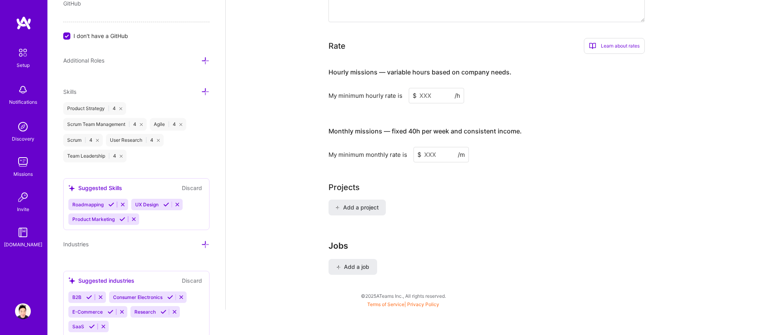
scroll to position [543, 0]
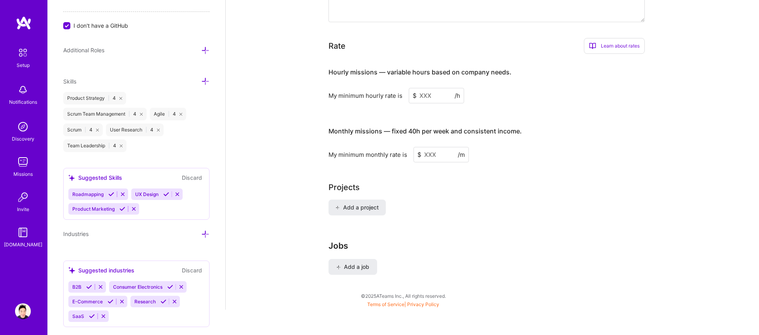
click at [112, 195] on icon at bounding box center [111, 194] width 6 height 6
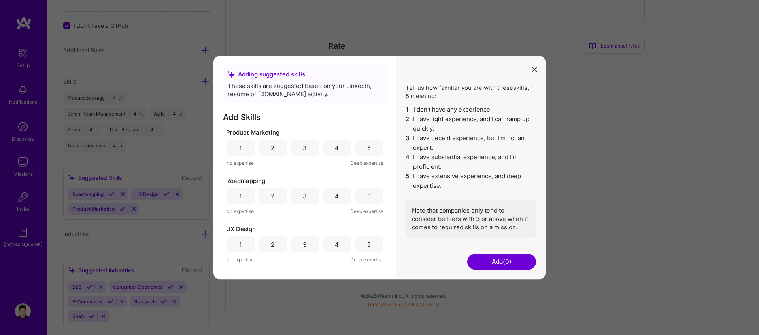
click at [532, 66] on button "modal" at bounding box center [534, 68] width 9 height 13
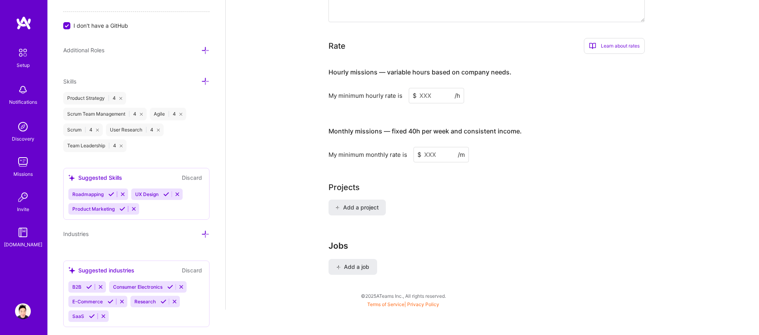
scroll to position [560, 0]
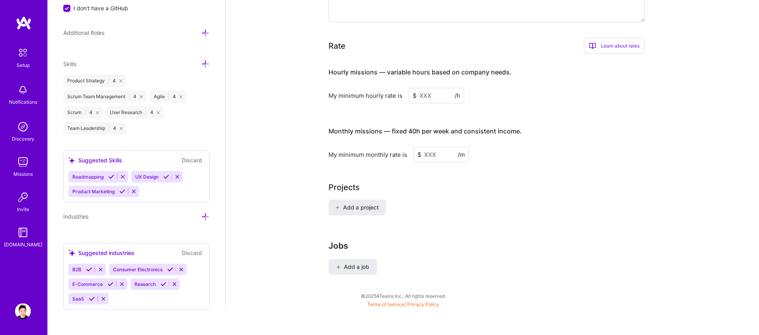
click at [108, 285] on icon at bounding box center [111, 284] width 6 height 6
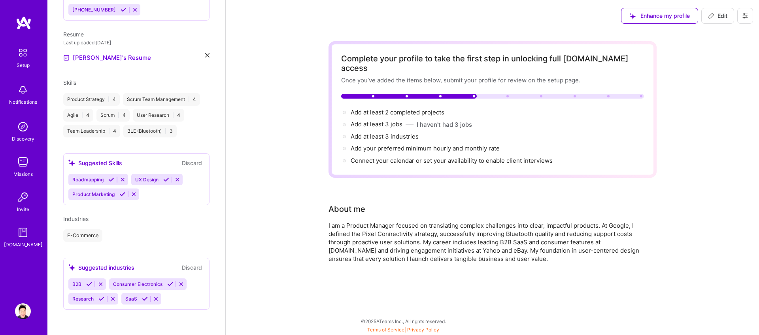
scroll to position [127, 0]
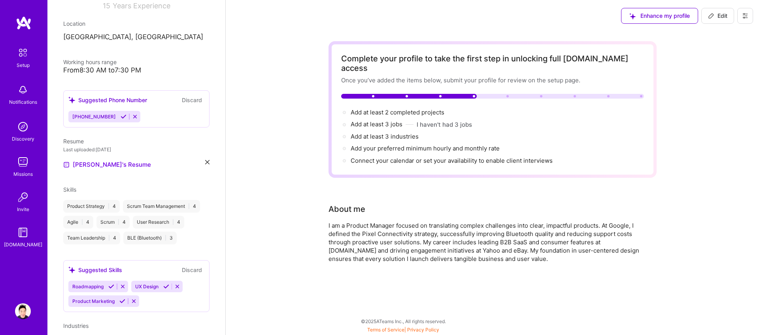
click at [156, 59] on div "[PERSON_NAME] Product Manager 15 Years Experience Location [GEOGRAPHIC_DATA], […" at bounding box center [136, 167] width 178 height 335
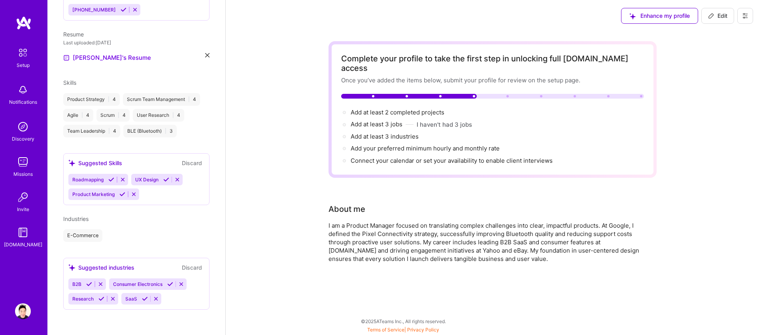
scroll to position [0, 0]
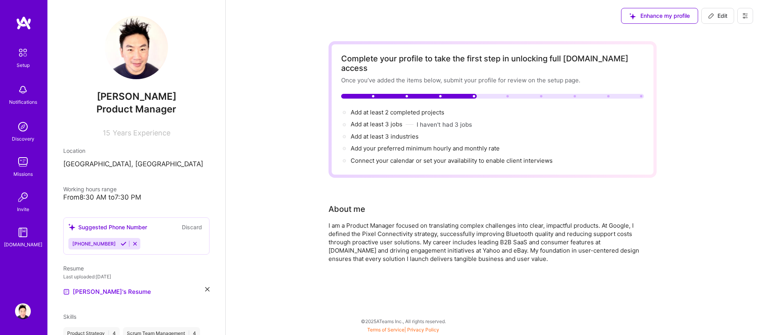
click at [251, 210] on div "Complete your profile to take the first step in unlocking full [DOMAIN_NAME] ac…" at bounding box center [492, 177] width 533 height 291
click at [121, 243] on icon at bounding box center [124, 243] width 6 height 6
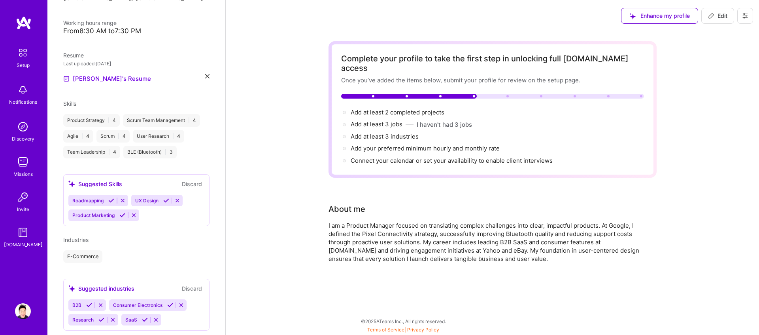
scroll to position [168, 0]
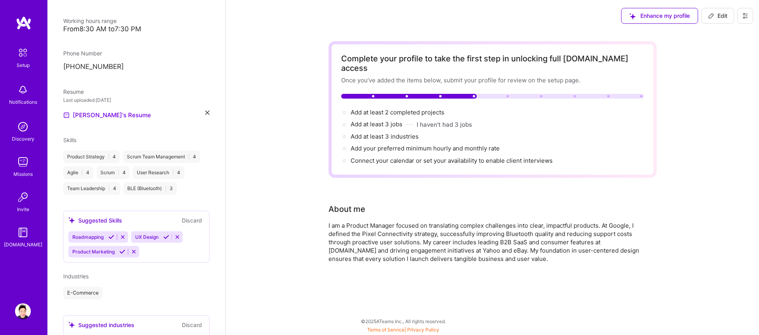
click at [113, 235] on icon at bounding box center [111, 237] width 6 height 6
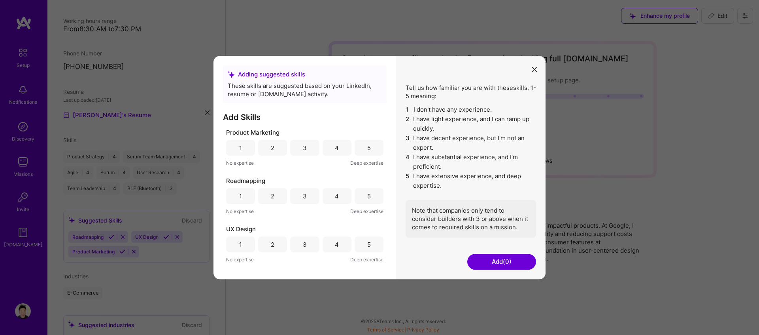
drag, startPoint x: 311, startPoint y: 244, endPoint x: 312, endPoint y: 225, distance: 19.4
click at [311, 244] on div "3" at bounding box center [304, 244] width 29 height 16
click at [336, 198] on div "4" at bounding box center [337, 196] width 4 height 8
click at [480, 259] on button "Add (2)" at bounding box center [501, 261] width 69 height 16
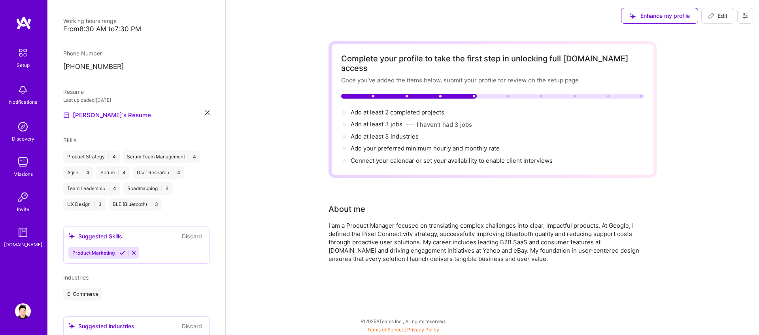
scroll to position [227, 0]
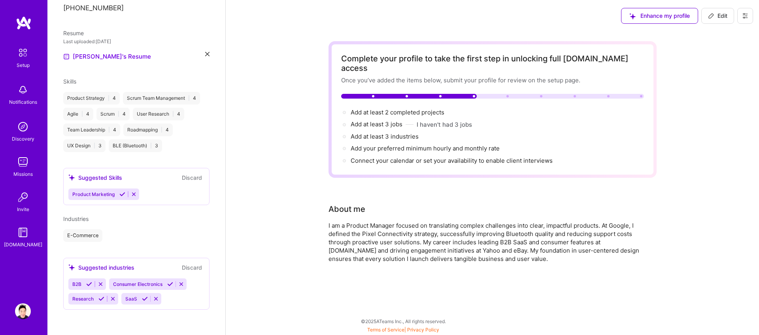
click at [265, 291] on div "Complete your profile to take the first step in unlocking full [DOMAIN_NAME] ac…" at bounding box center [492, 177] width 533 height 291
click at [664, 17] on div "Enhance my profile" at bounding box center [659, 16] width 77 height 16
click at [651, 15] on div "Enhance my profile" at bounding box center [659, 16] width 77 height 16
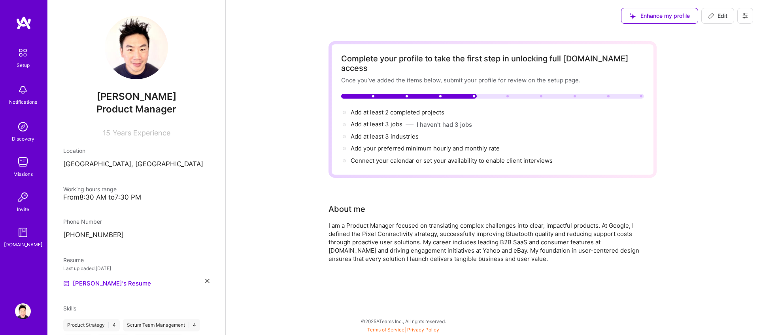
click at [21, 59] on img at bounding box center [23, 52] width 17 height 17
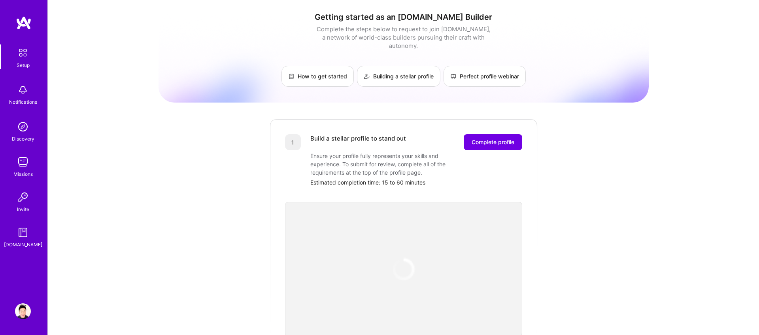
click at [25, 104] on div "Notifications" at bounding box center [23, 102] width 28 height 8
click at [25, 140] on div "Discovery" at bounding box center [23, 138] width 23 height 8
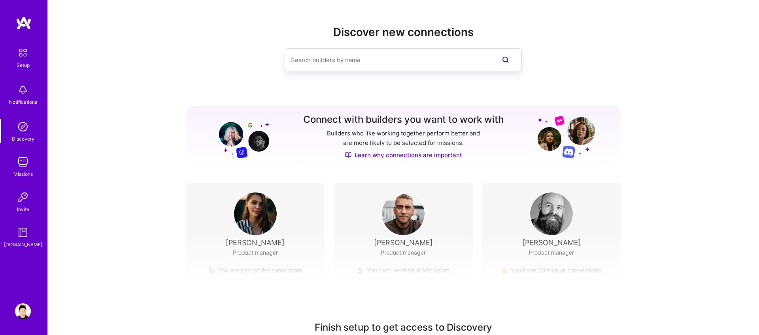
click at [21, 155] on img at bounding box center [23, 162] width 16 height 16
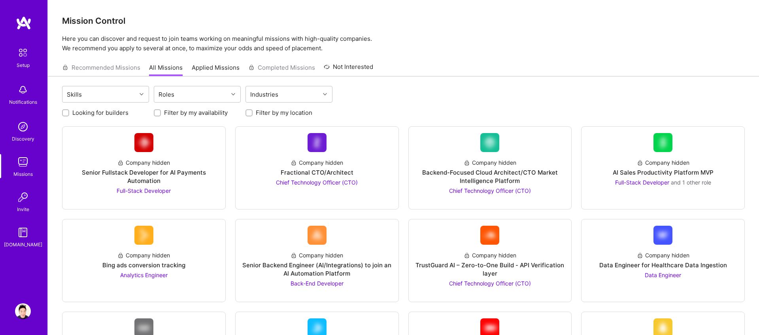
click at [19, 190] on img at bounding box center [23, 197] width 16 height 16
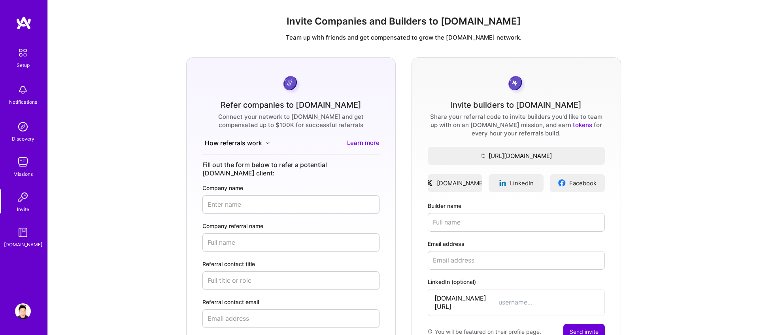
click at [21, 242] on div "[DOMAIN_NAME]" at bounding box center [23, 244] width 38 height 8
